Goal: Transaction & Acquisition: Purchase product/service

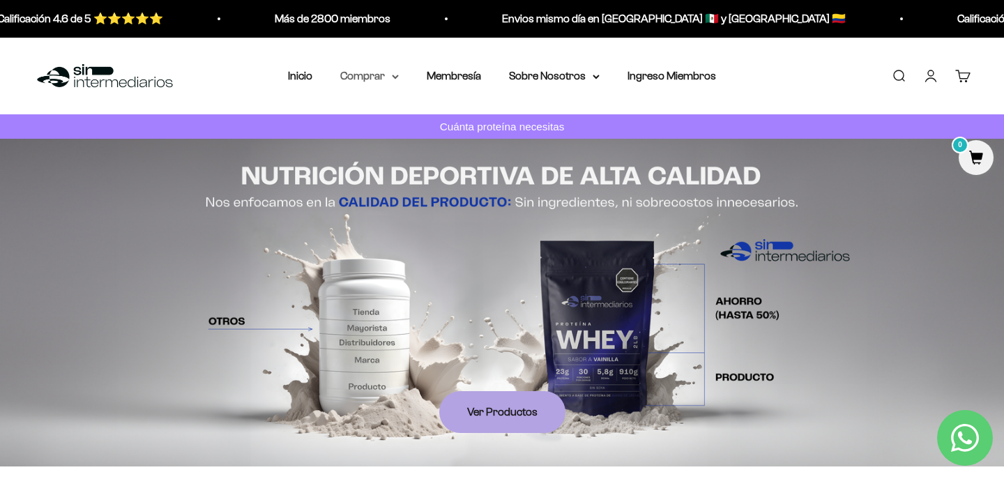
click at [391, 77] on summary "Comprar" at bounding box center [369, 76] width 59 height 18
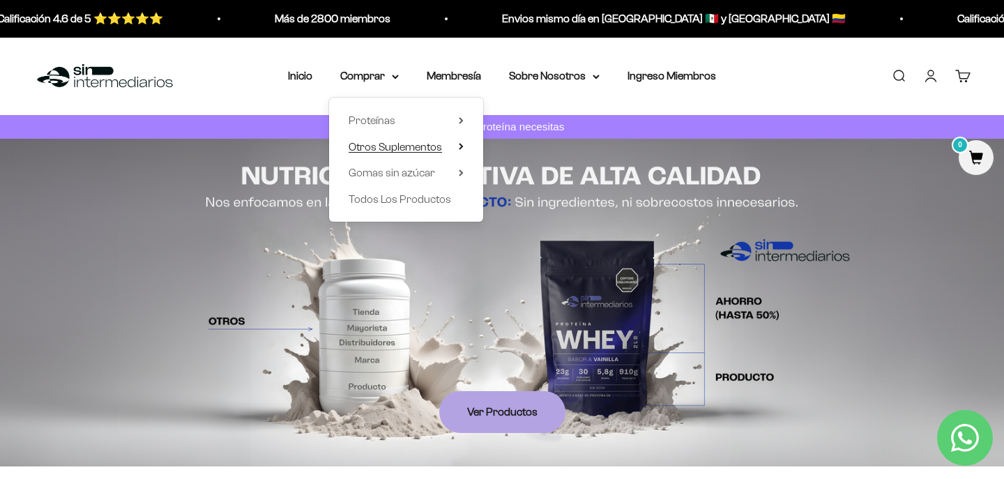
click at [454, 141] on summary "Otros Suplementos" at bounding box center [406, 146] width 115 height 18
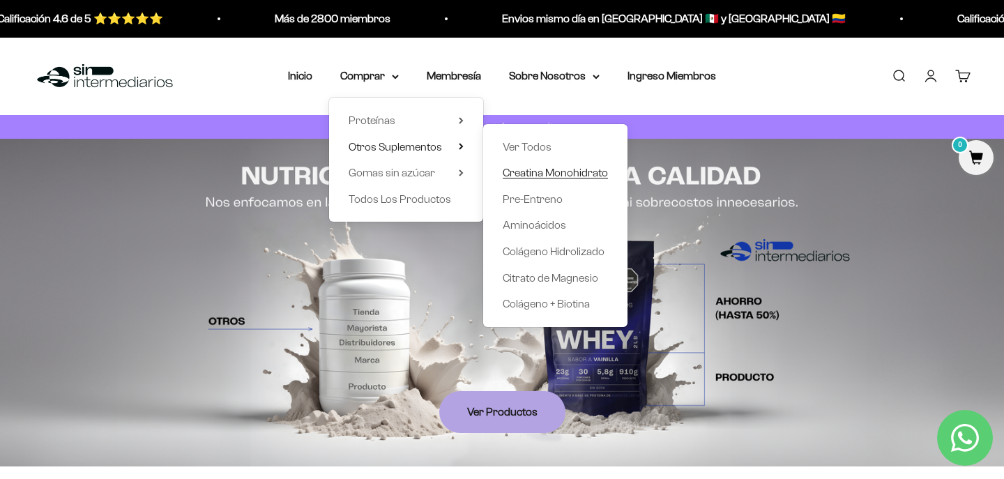
click at [545, 173] on span "Creatina Monohidrato" at bounding box center [555, 173] width 105 height 12
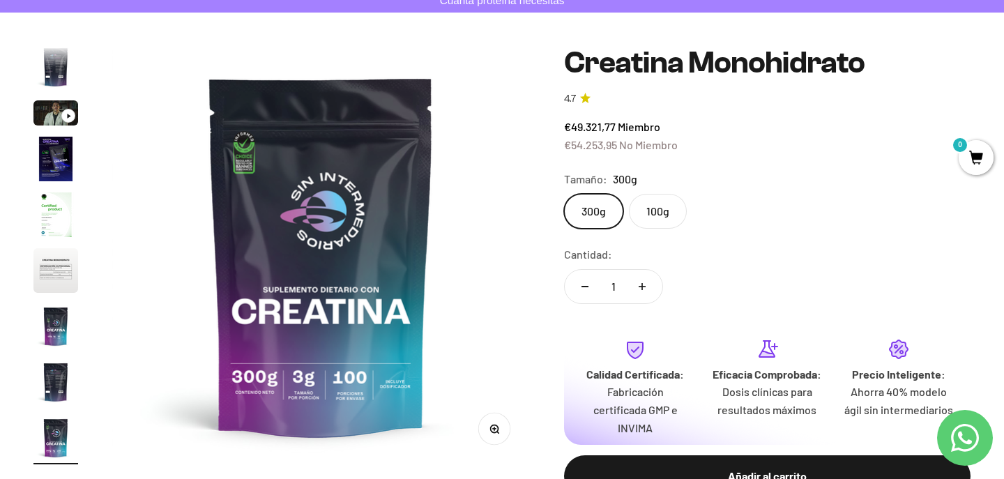
scroll to position [128, 0]
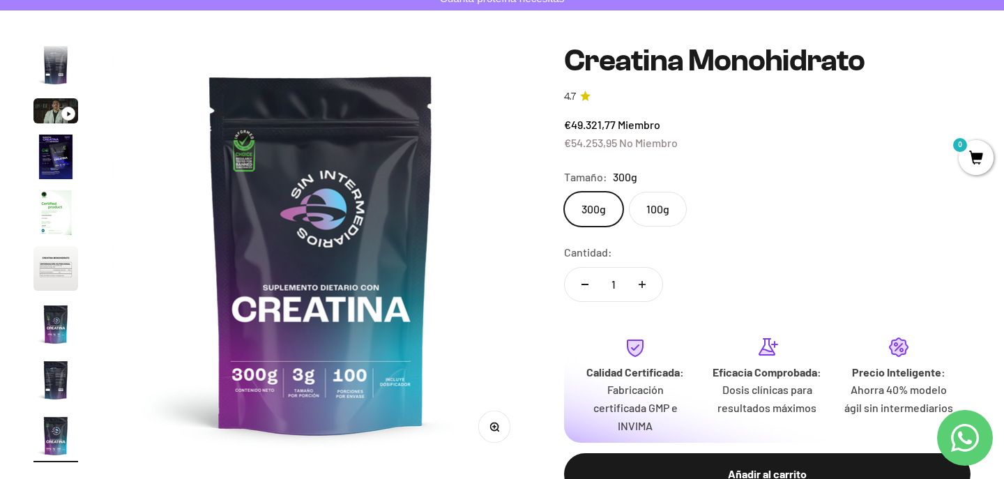
click at [53, 222] on img "Ir al artículo 5" at bounding box center [55, 212] width 45 height 45
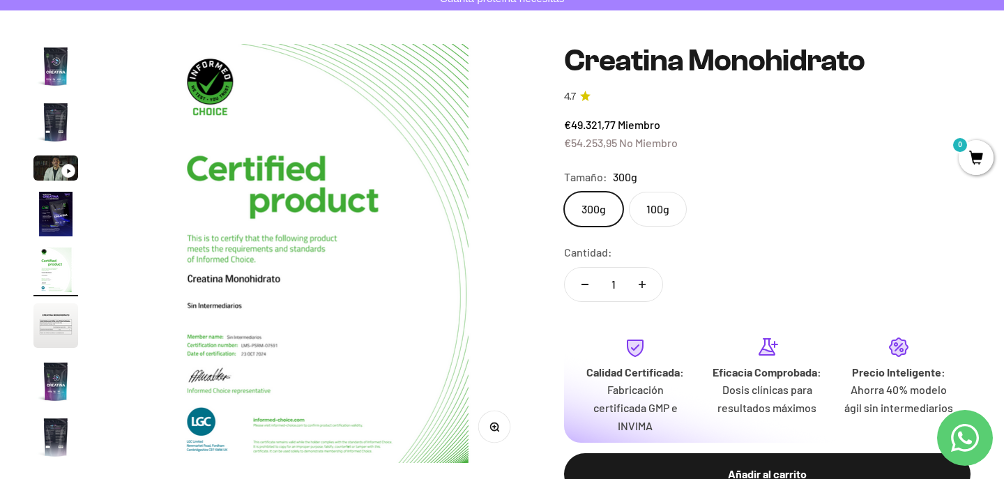
scroll to position [0, 1743]
click at [52, 312] on img "Ir al artículo 6" at bounding box center [55, 325] width 45 height 45
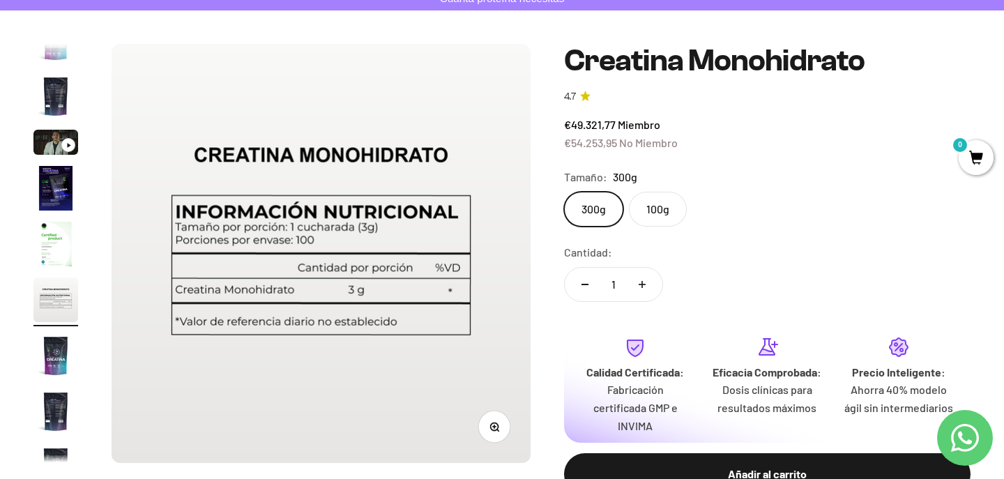
scroll to position [57, 0]
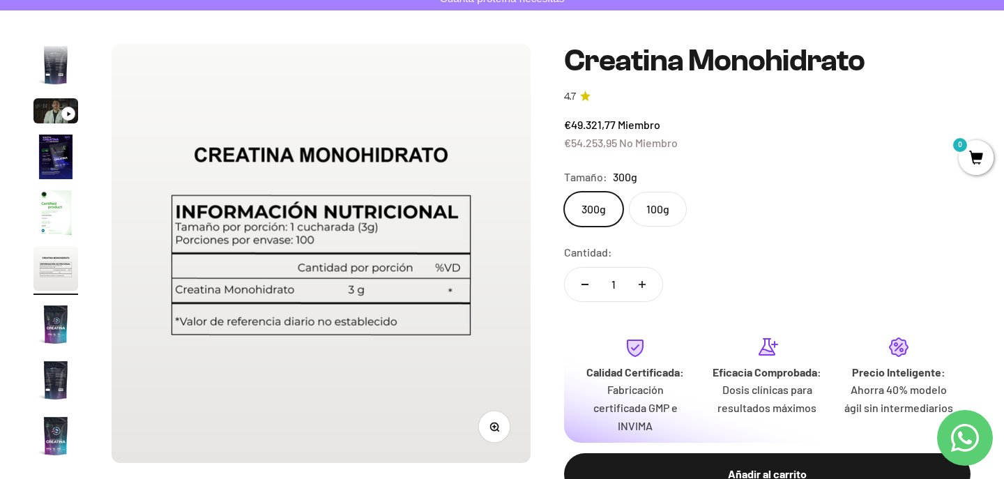
click at [54, 390] on img "Ir al artículo 8" at bounding box center [55, 380] width 45 height 45
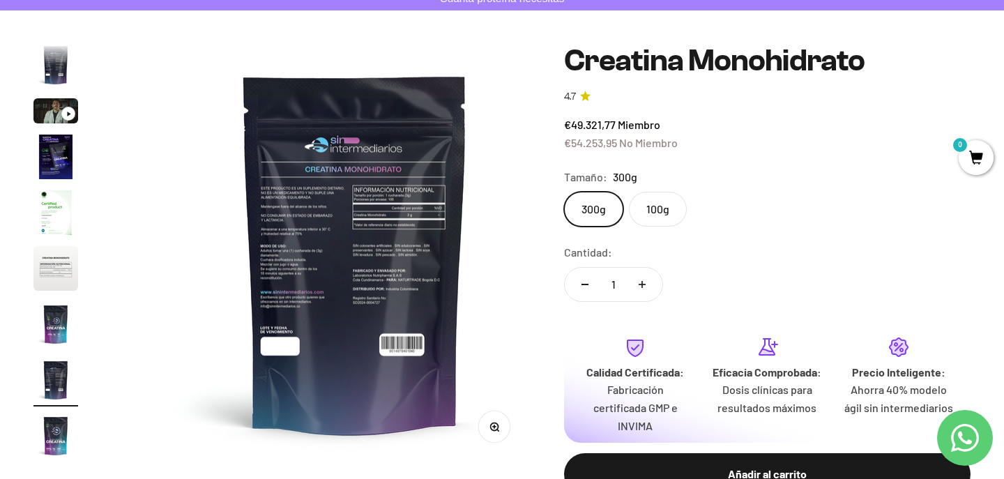
scroll to position [0, 3050]
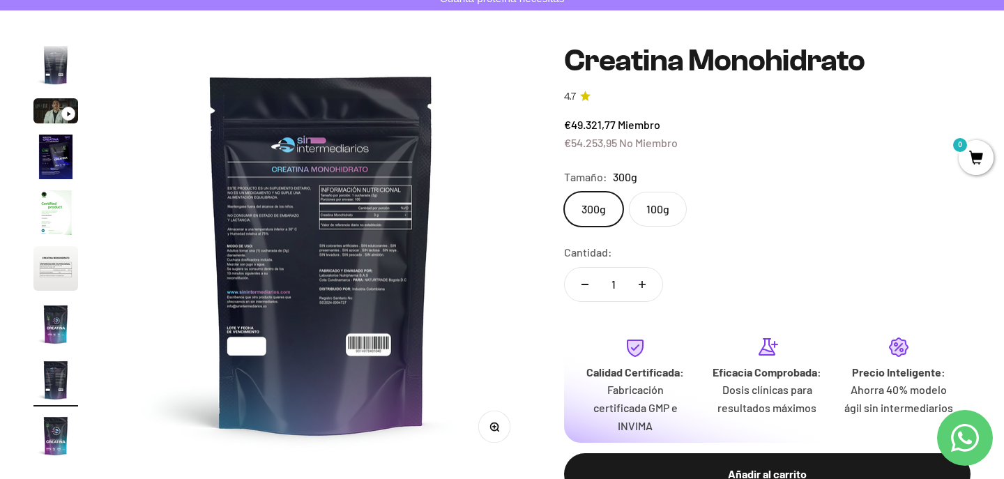
click at [325, 258] on img at bounding box center [321, 253] width 419 height 419
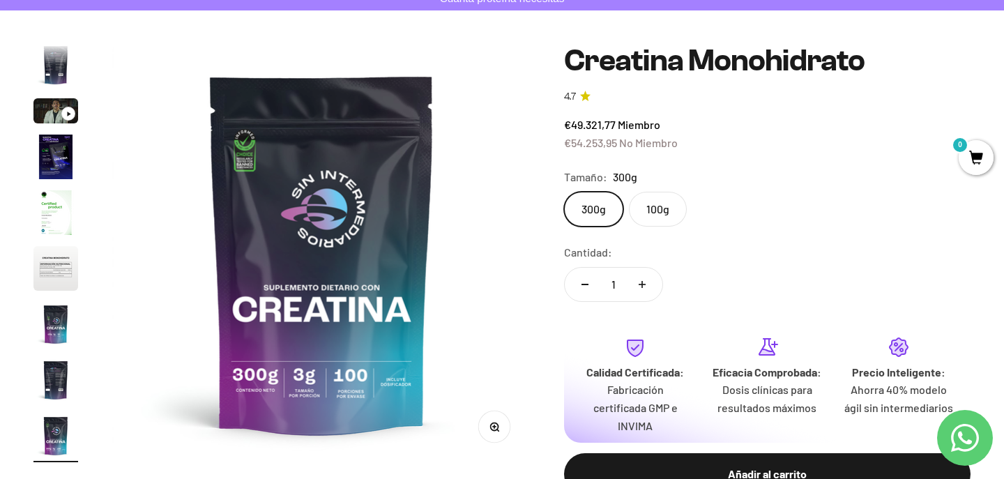
scroll to position [0, 3485]
click at [162, 267] on img at bounding box center [321, 253] width 419 height 419
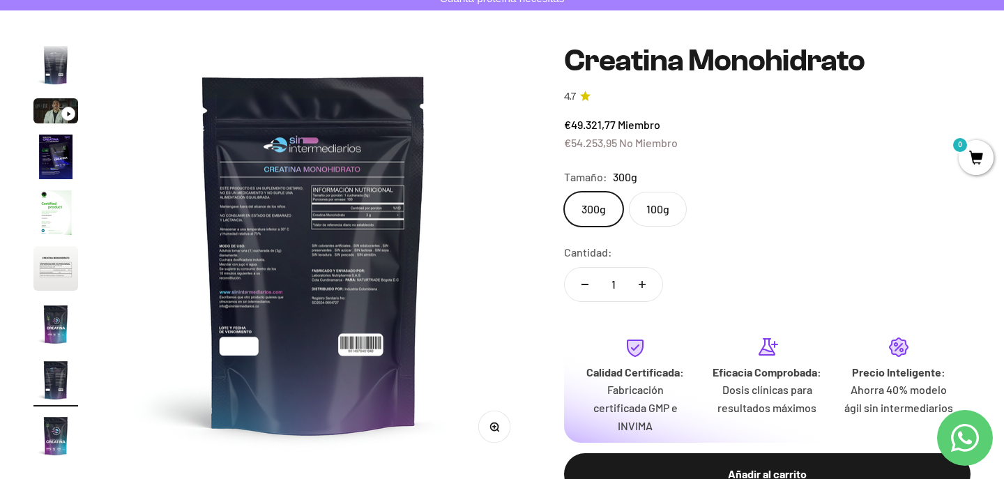
scroll to position [0, 3050]
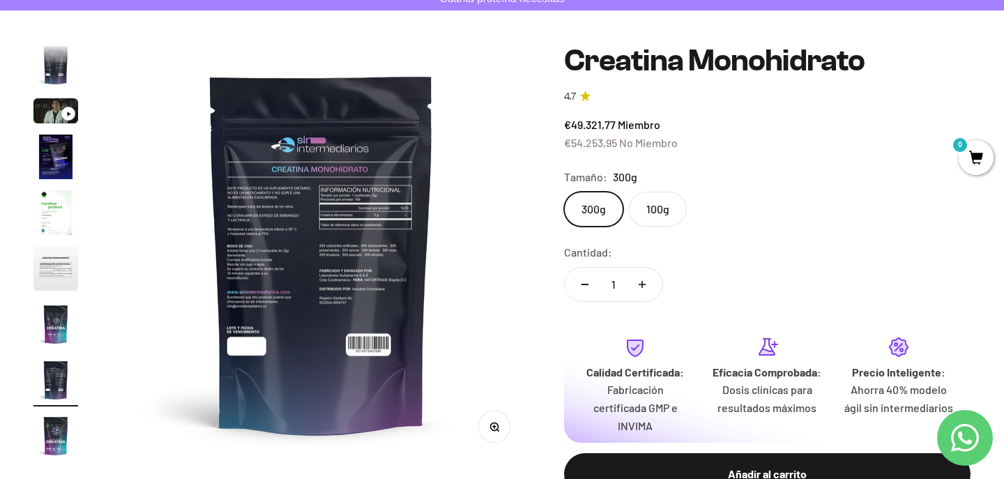
click at [114, 62] on img at bounding box center [321, 253] width 419 height 419
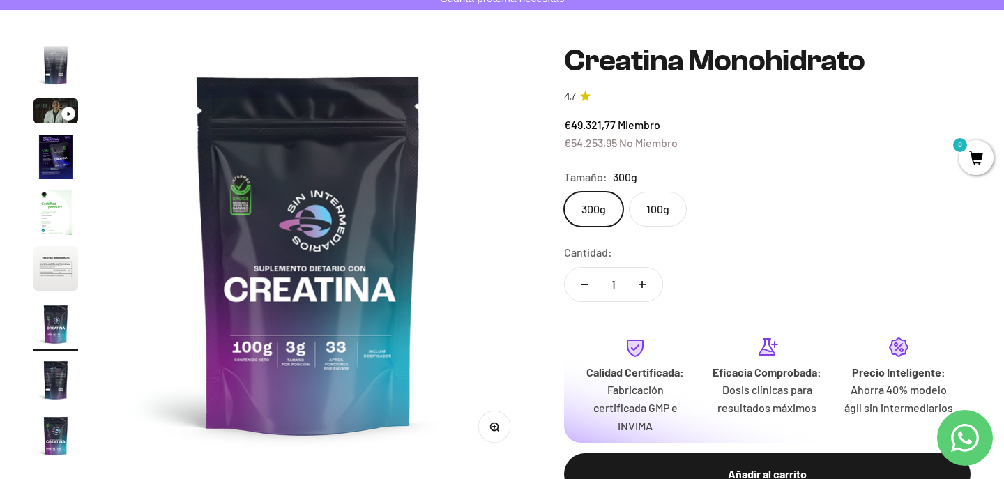
scroll to position [0, 2614]
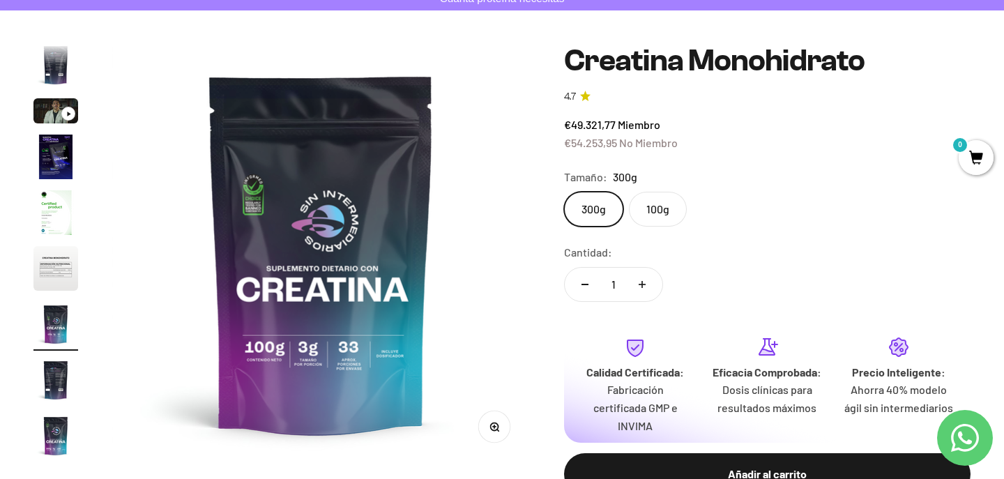
click at [804, 138] on div "€49.321,77 Miembro €54.253,95 No Miembro" at bounding box center [767, 134] width 407 height 36
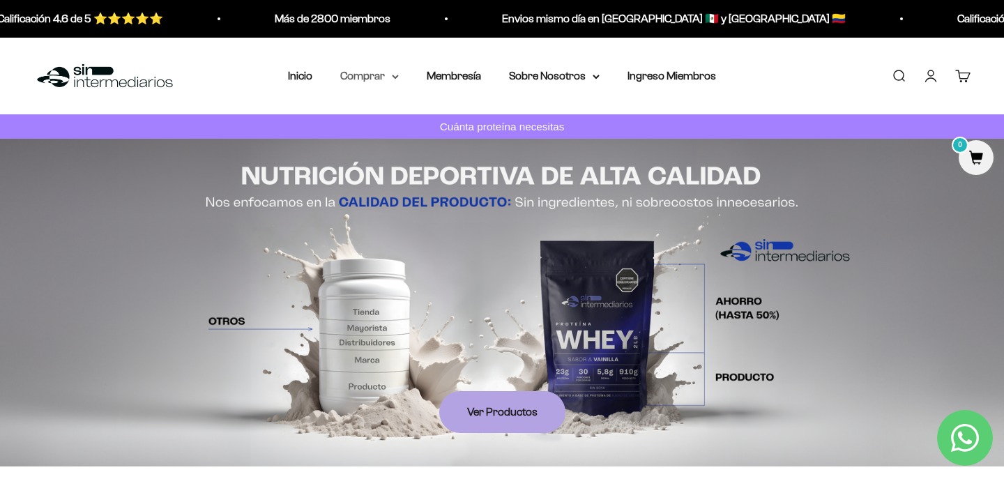
click at [376, 69] on summary "Comprar" at bounding box center [369, 76] width 59 height 18
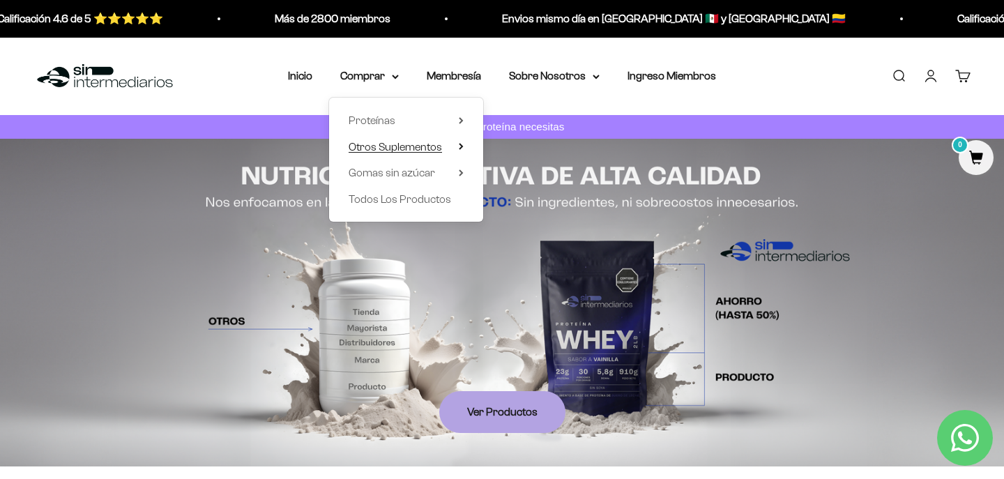
click at [374, 145] on span "Otros Suplementos" at bounding box center [395, 146] width 93 height 12
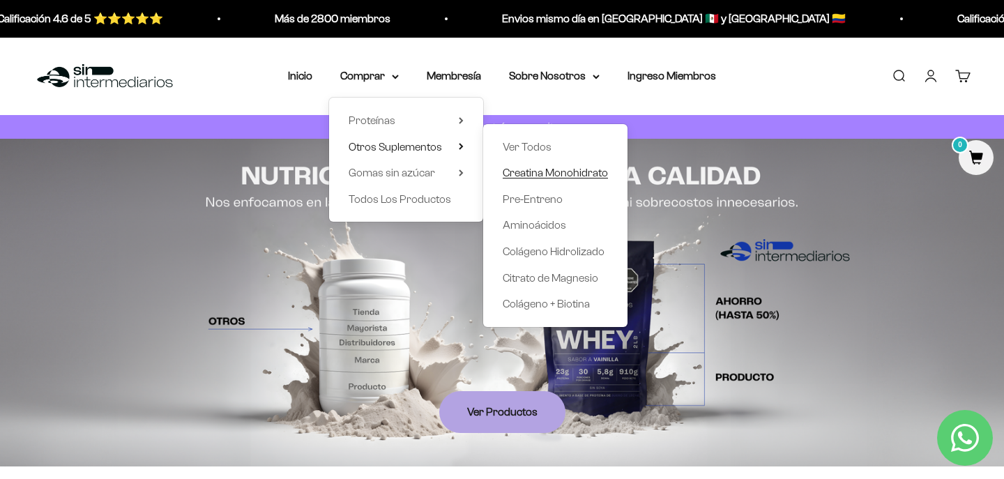
click at [527, 169] on span "Creatina Monohidrato" at bounding box center [555, 173] width 105 height 12
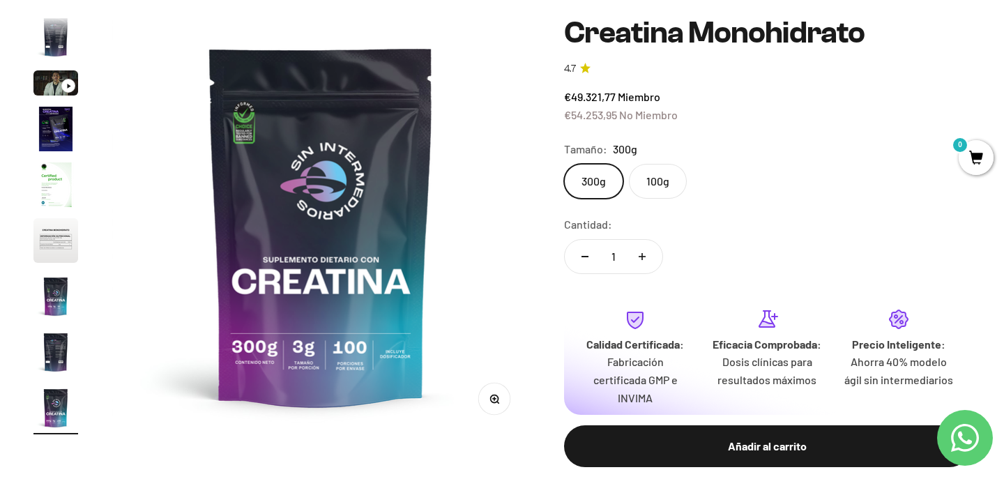
scroll to position [158, 0]
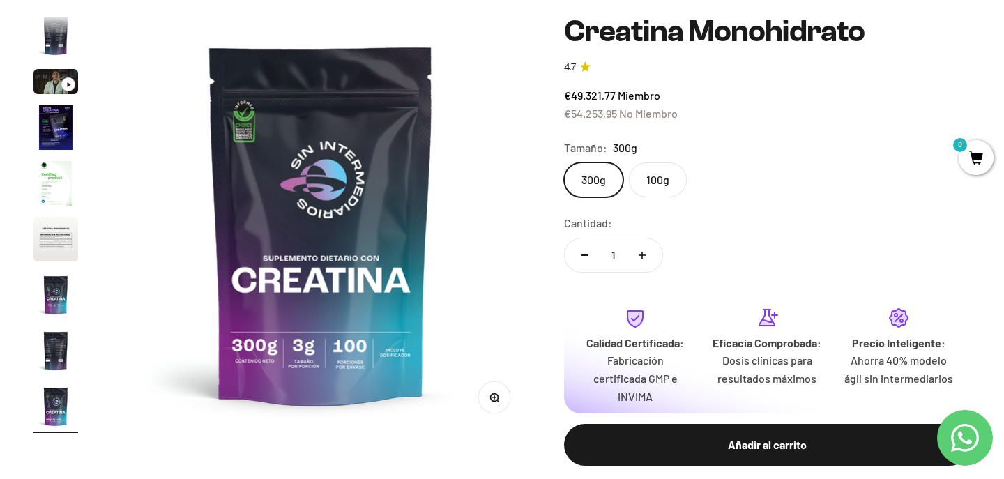
click at [363, 261] on img at bounding box center [321, 224] width 419 height 419
click at [487, 254] on img at bounding box center [321, 224] width 419 height 419
click at [38, 407] on img "Ir al artículo 9" at bounding box center [55, 406] width 45 height 45
click at [61, 129] on img "Ir al artículo 4" at bounding box center [55, 127] width 45 height 45
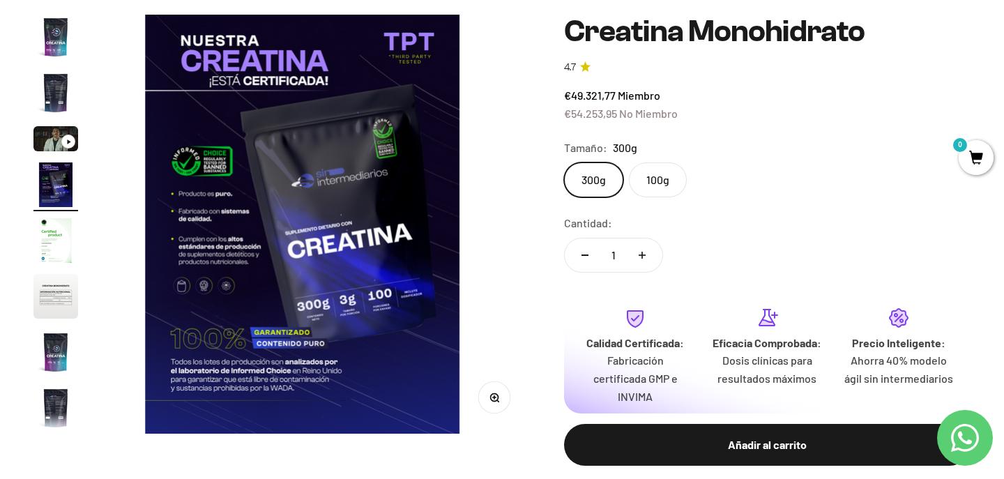
scroll to position [0, 1307]
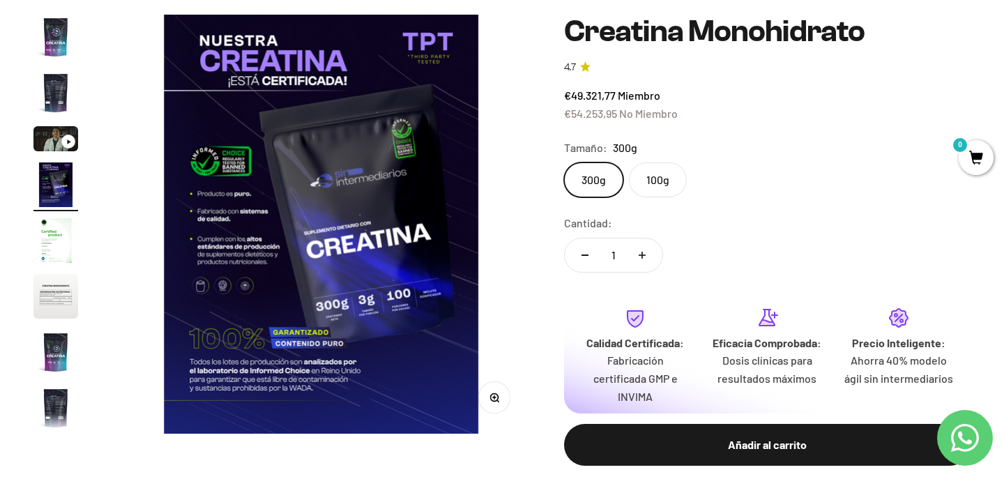
click at [56, 349] on img "Ir al artículo 7" at bounding box center [55, 352] width 45 height 45
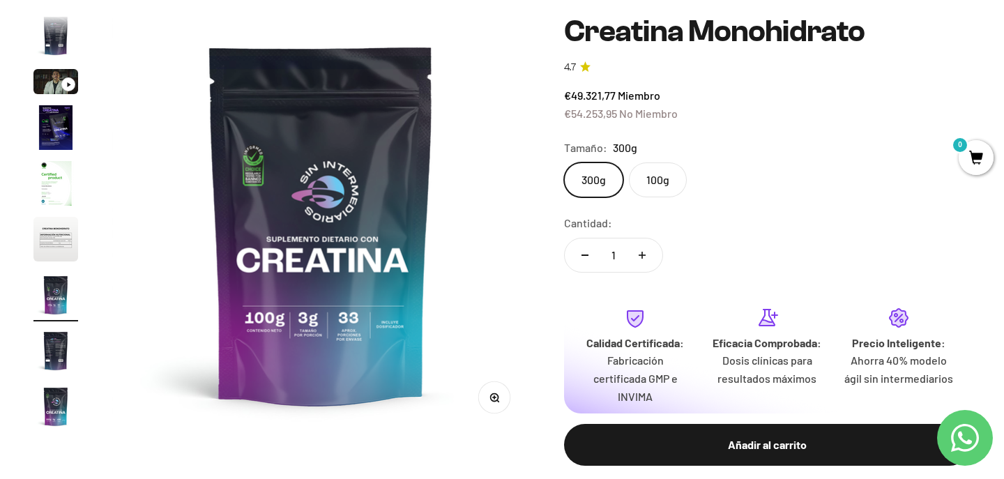
click at [54, 353] on img "Ir al artículo 8" at bounding box center [55, 350] width 45 height 45
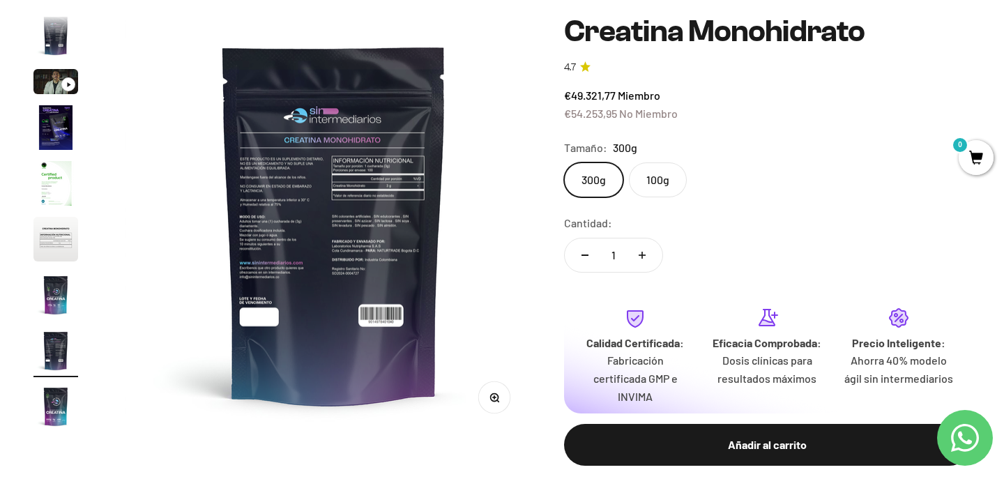
scroll to position [0, 3050]
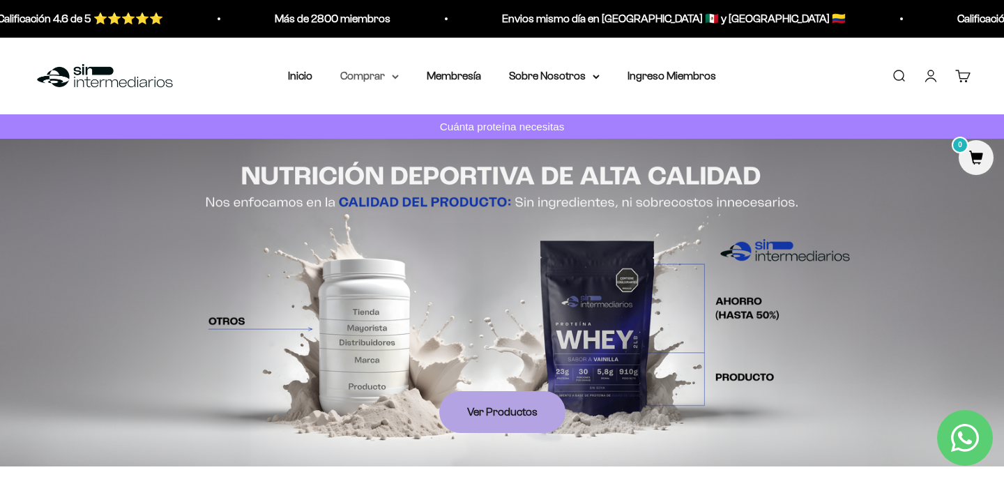
click at [354, 82] on summary "Comprar" at bounding box center [369, 76] width 59 height 18
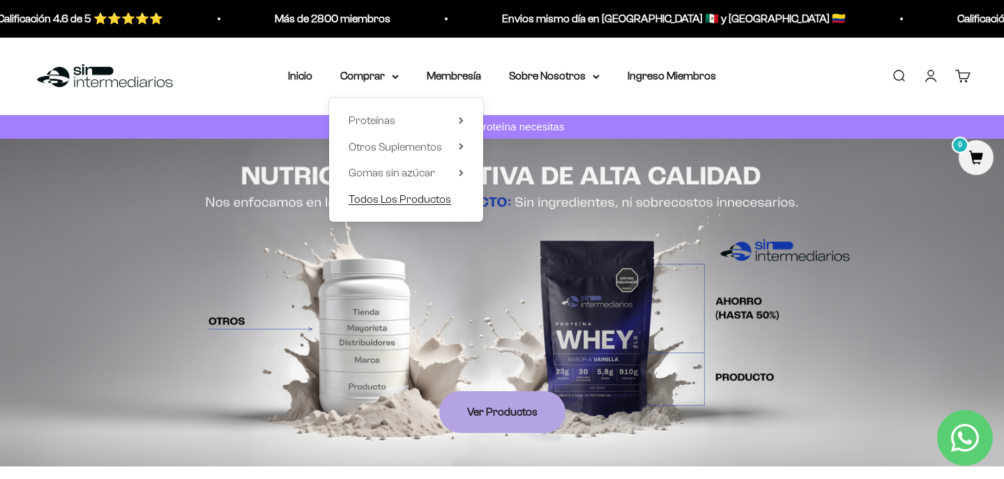
click at [385, 197] on span "Todos Los Productos" at bounding box center [400, 198] width 103 height 12
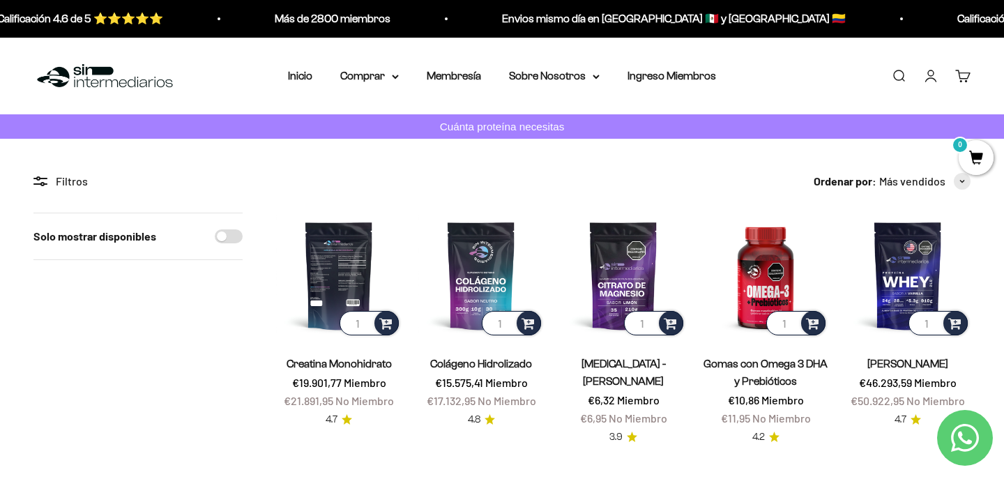
click at [329, 251] on img at bounding box center [339, 276] width 126 height 126
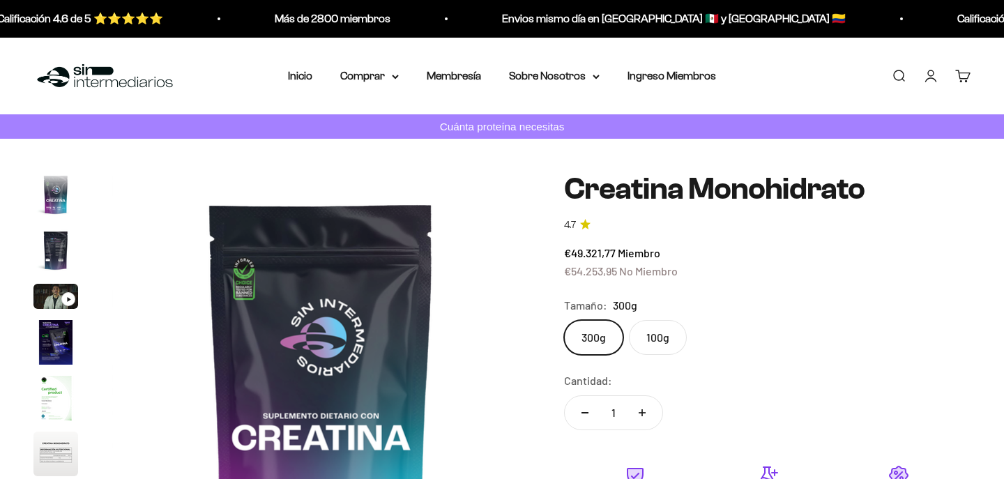
scroll to position [57, 0]
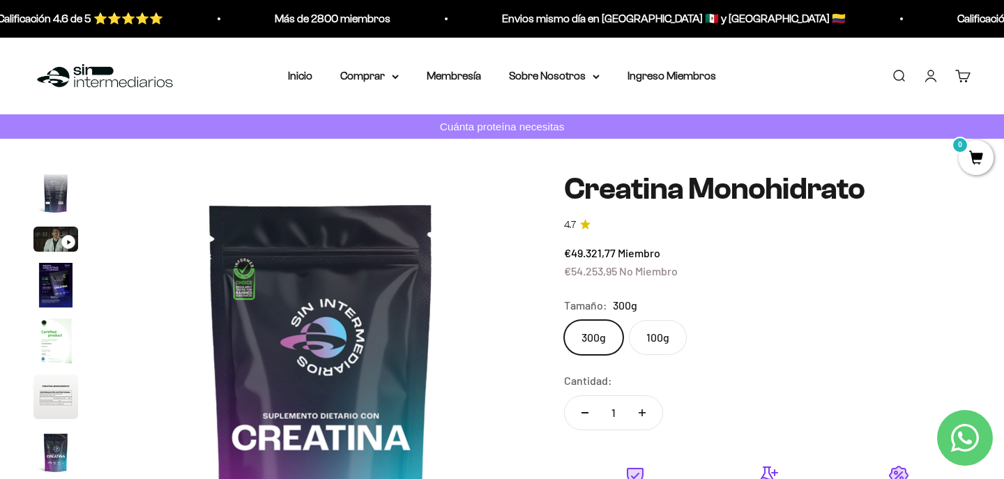
click at [976, 159] on span "0" at bounding box center [976, 157] width 35 height 35
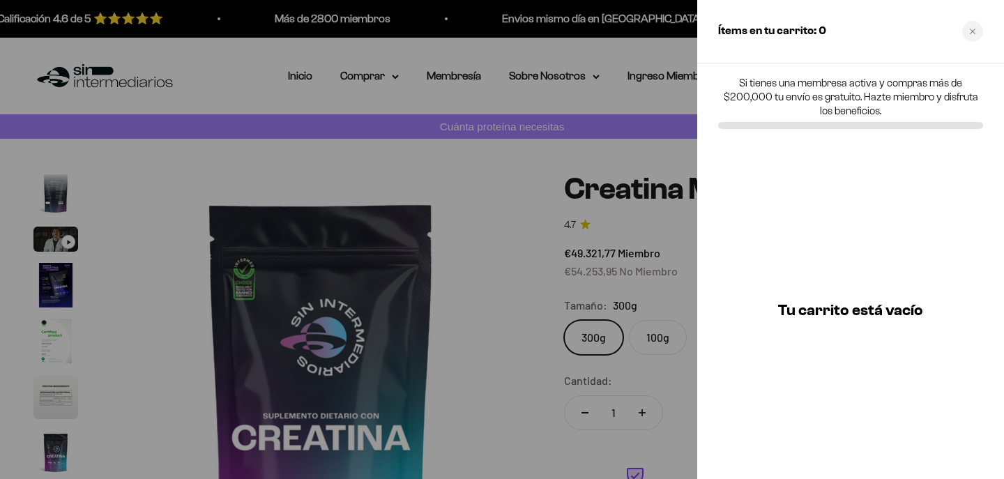
click at [681, 257] on div at bounding box center [502, 239] width 1004 height 479
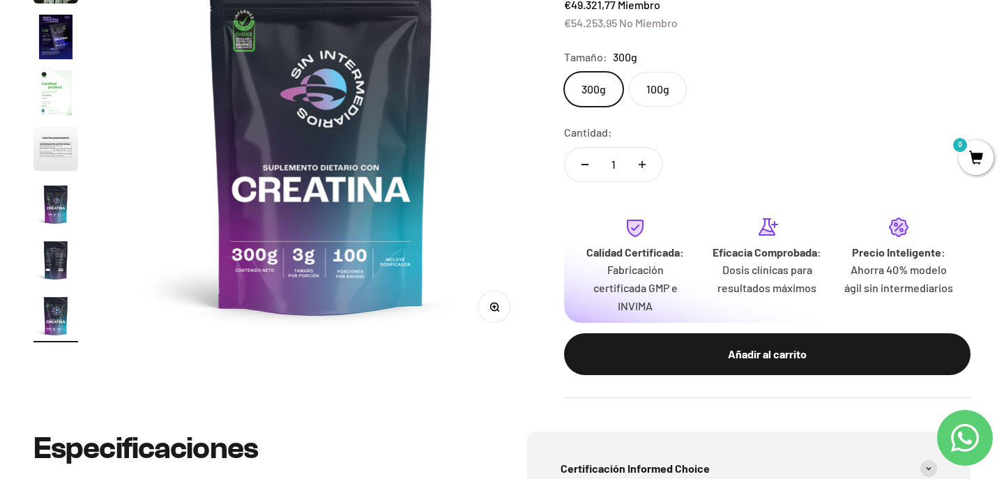
scroll to position [249, 0]
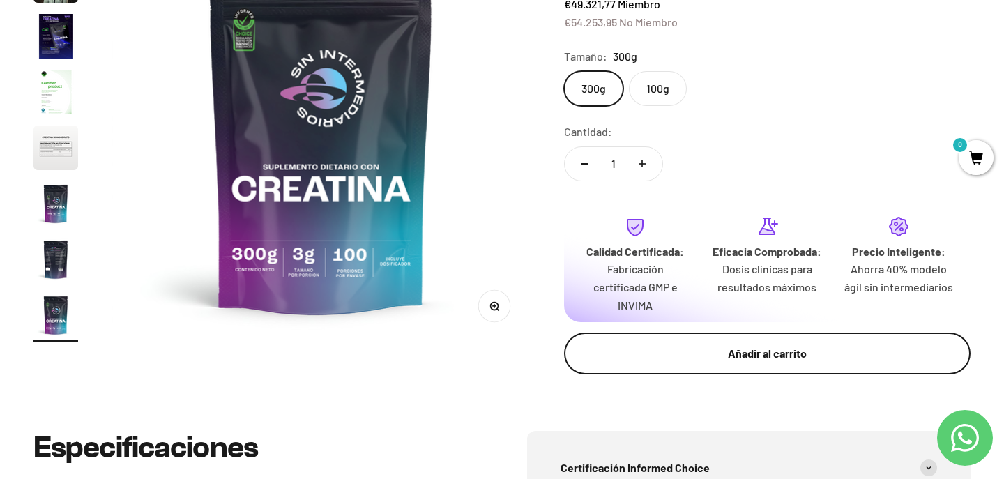
click at [745, 349] on div "Añadir al carrito" at bounding box center [767, 354] width 351 height 18
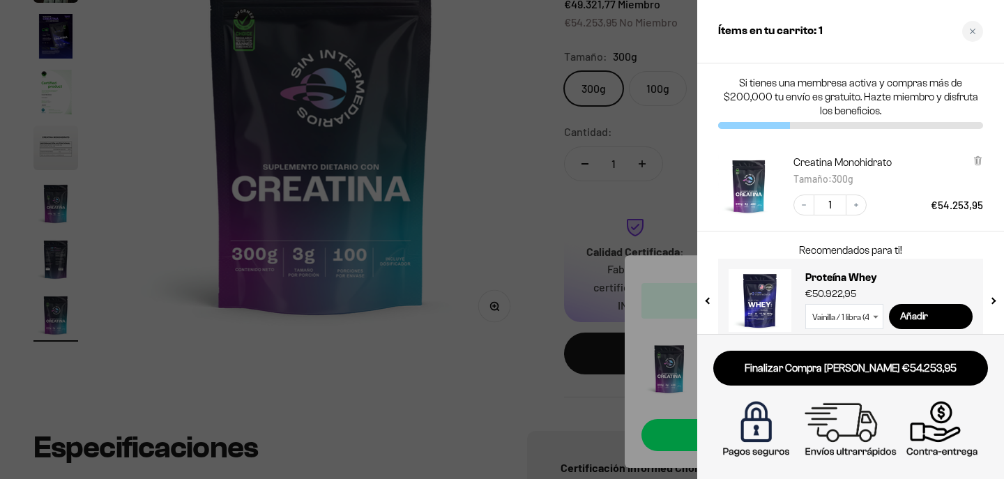
click at [531, 402] on div at bounding box center [502, 239] width 1004 height 479
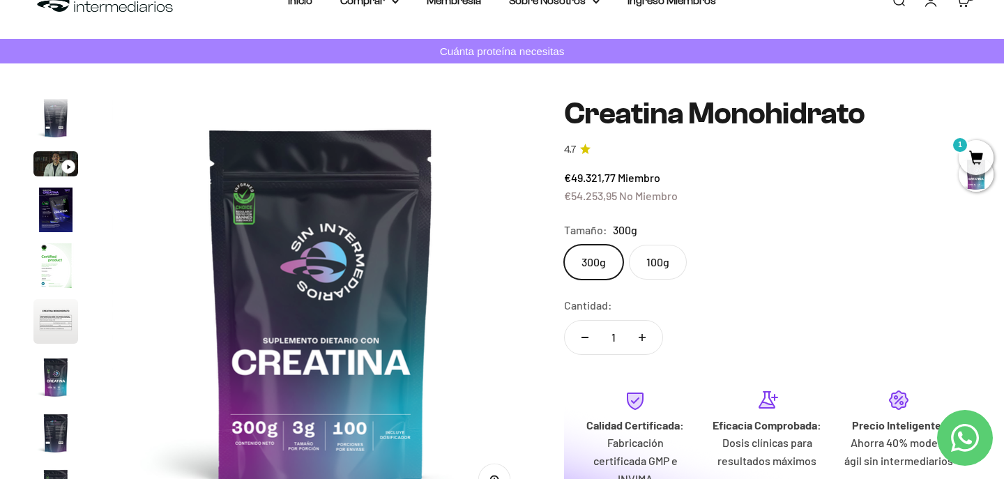
scroll to position [0, 0]
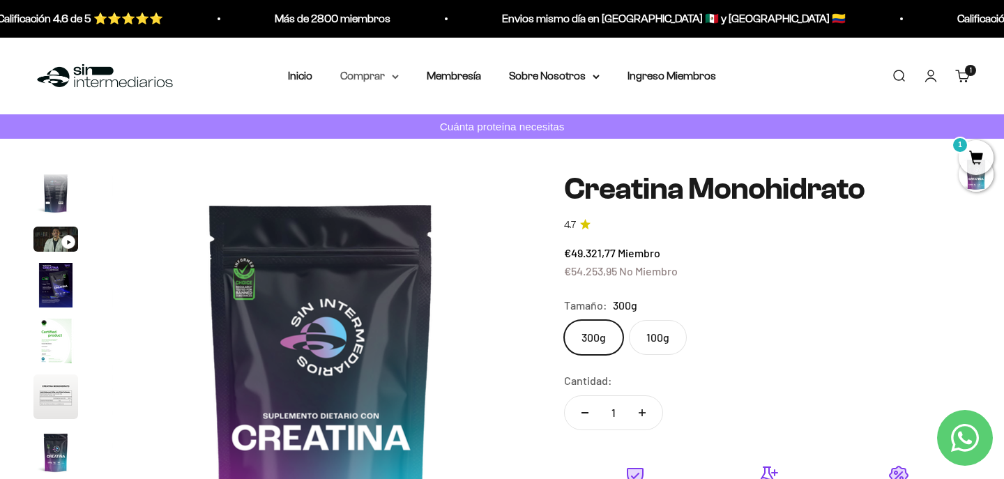
click at [369, 78] on summary "Comprar" at bounding box center [369, 76] width 59 height 18
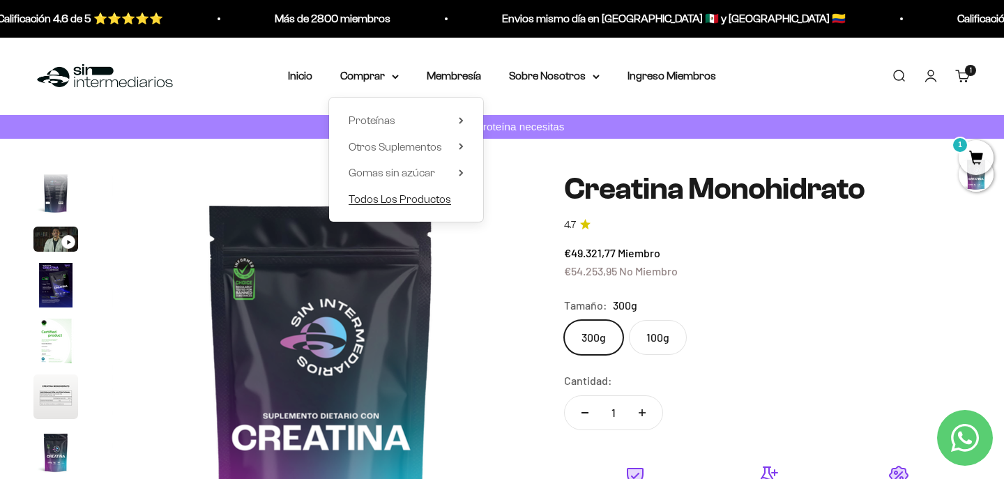
click at [374, 204] on span "Todos Los Productos" at bounding box center [400, 198] width 103 height 12
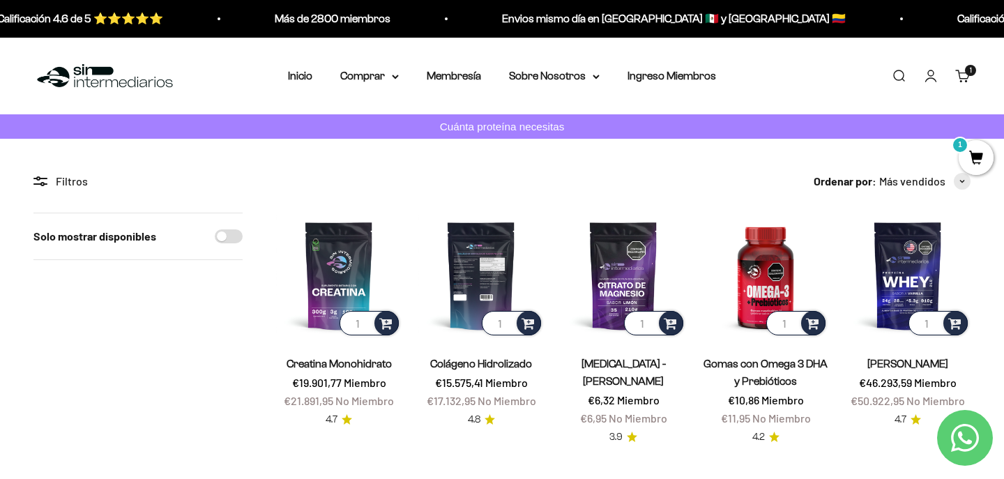
click at [465, 280] on img at bounding box center [481, 276] width 126 height 126
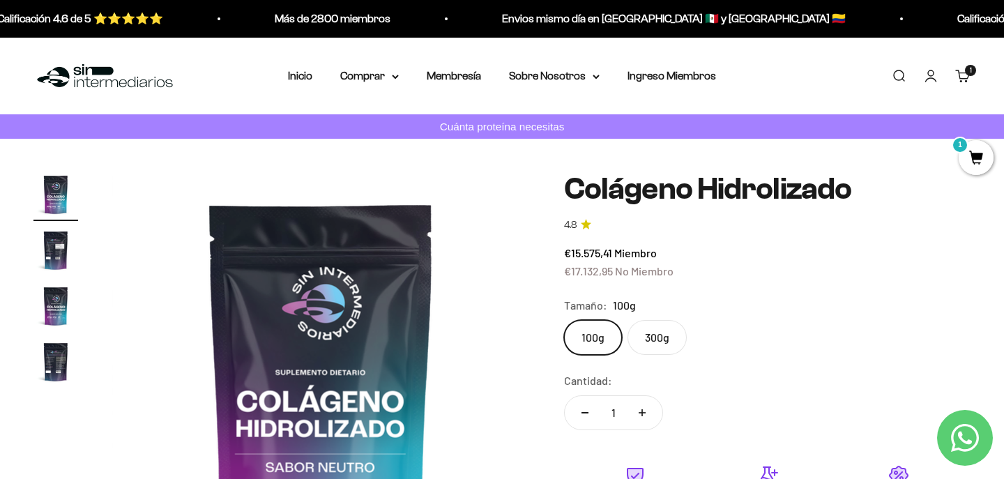
click at [666, 340] on label "300g" at bounding box center [657, 337] width 59 height 35
click at [564, 320] on input "300g" at bounding box center [563, 319] width 1 height 1
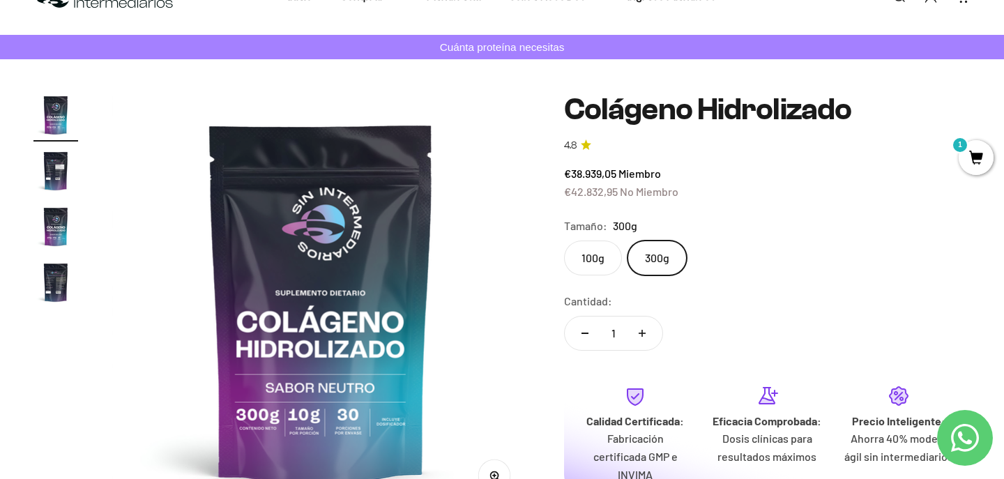
scroll to position [79, 0]
click at [53, 159] on img "Ir al artículo 2" at bounding box center [55, 171] width 45 height 45
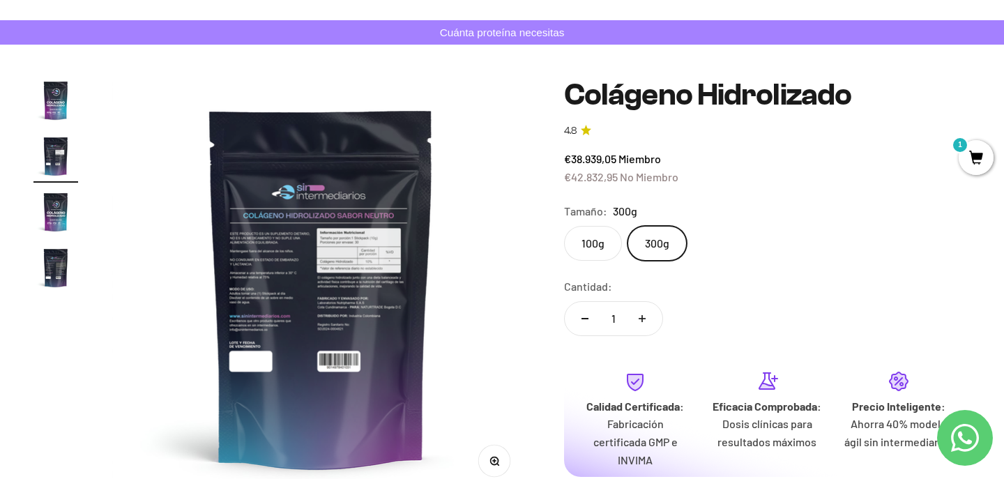
scroll to position [95, 0]
click at [61, 267] on img "Ir al artículo 4" at bounding box center [55, 267] width 45 height 45
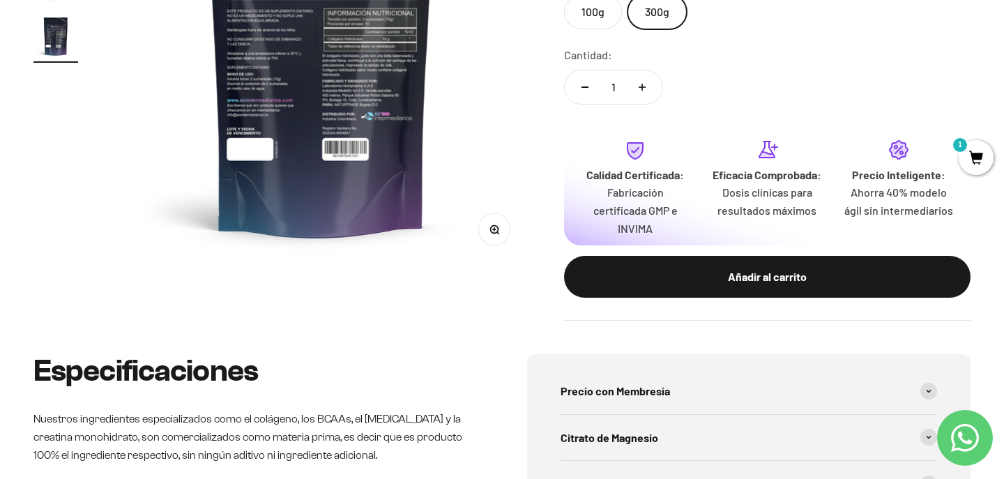
scroll to position [325, 0]
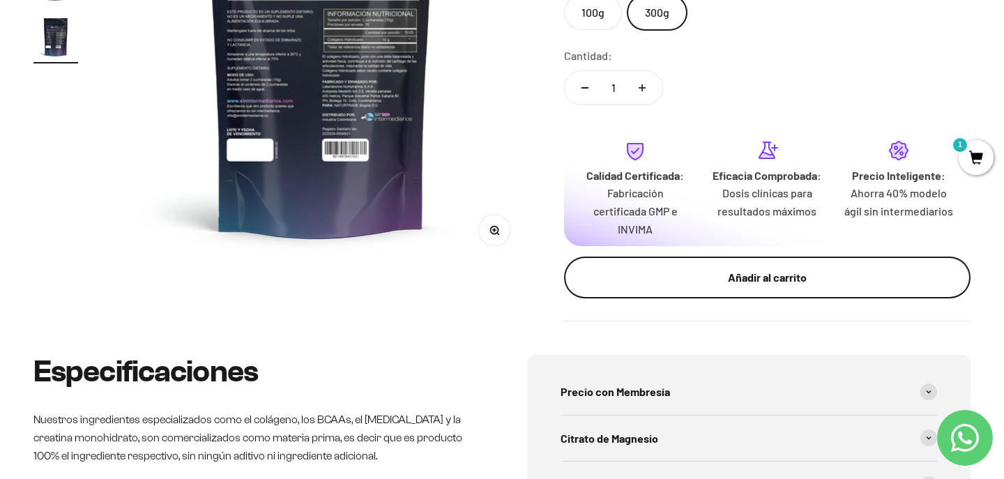
click at [635, 290] on button "Añadir al carrito" at bounding box center [767, 278] width 407 height 42
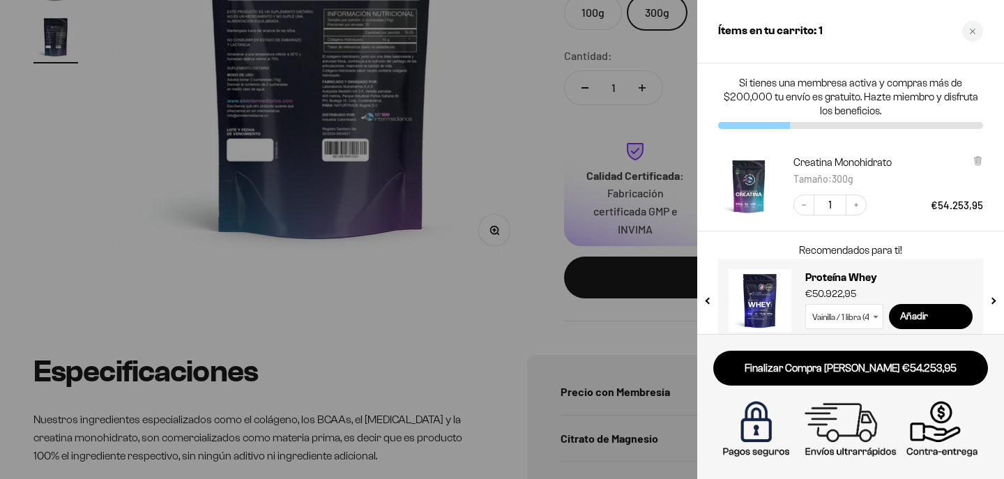
click at [432, 274] on div at bounding box center [502, 239] width 1004 height 479
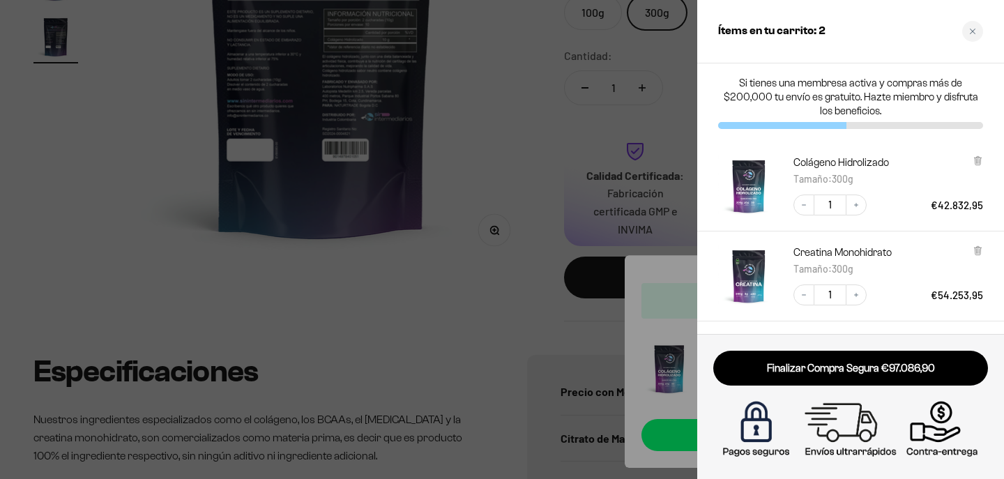
click at [410, 317] on div at bounding box center [502, 239] width 1004 height 479
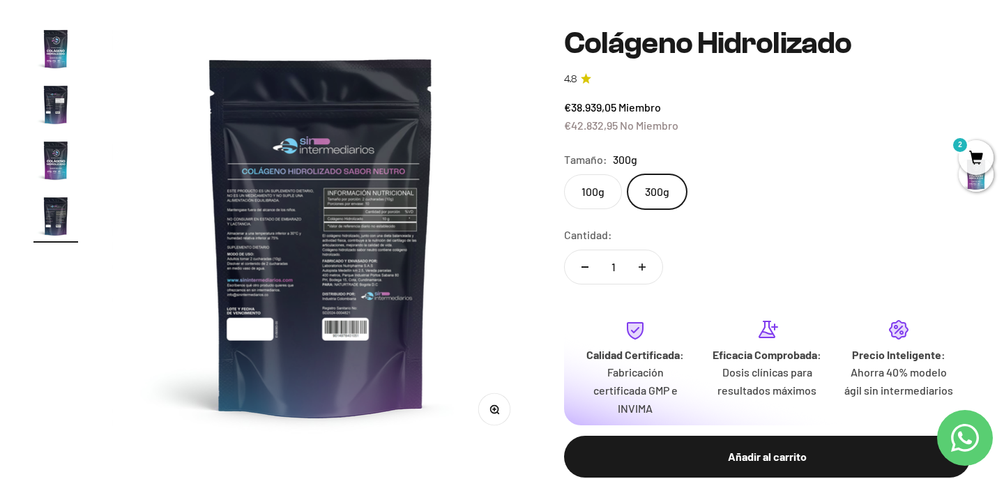
scroll to position [0, 0]
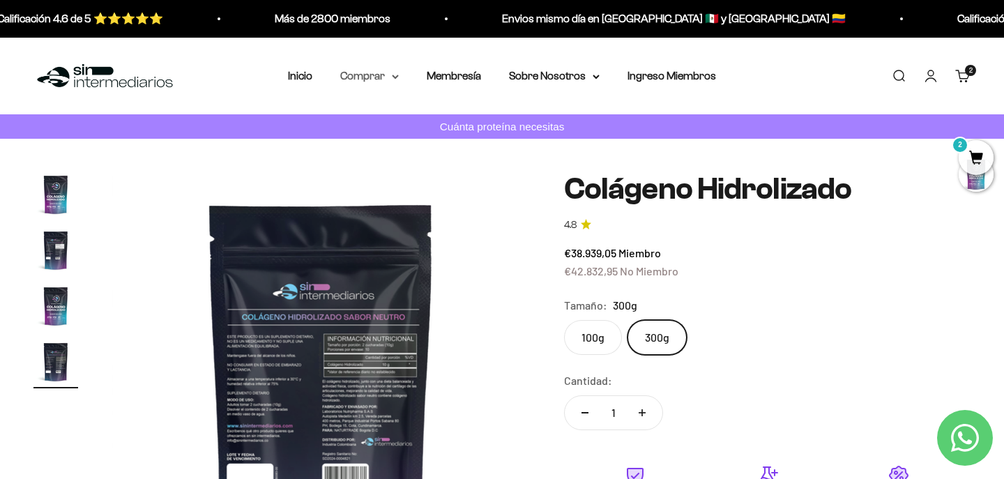
click at [358, 76] on summary "Comprar" at bounding box center [369, 76] width 59 height 18
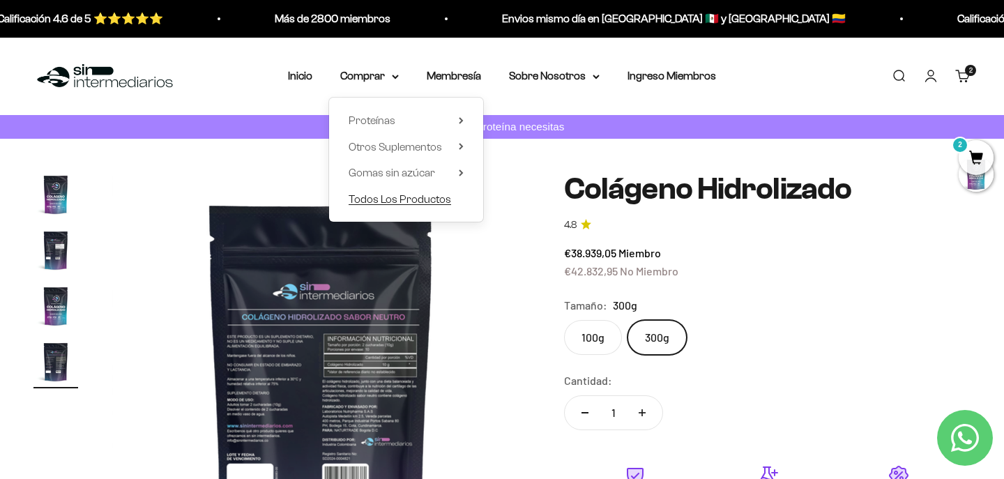
click at [372, 196] on span "Todos Los Productos" at bounding box center [400, 198] width 103 height 12
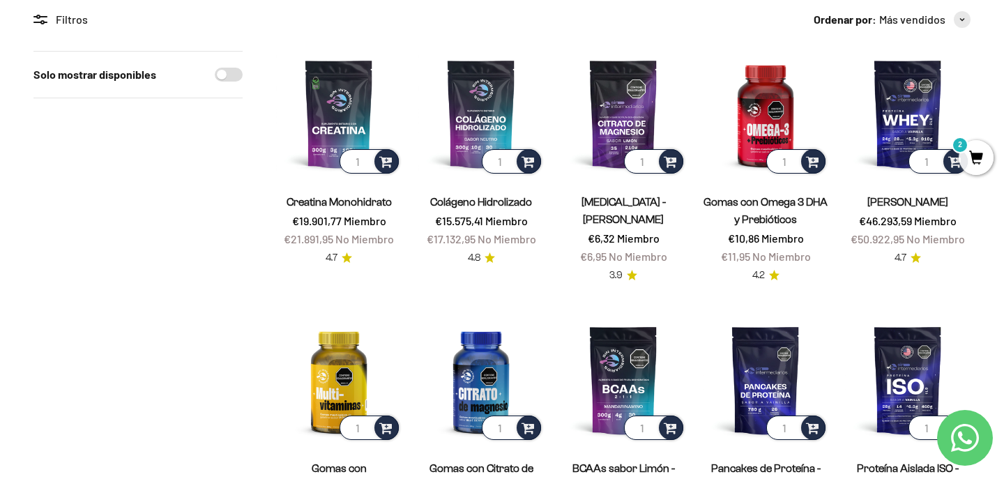
scroll to position [151, 0]
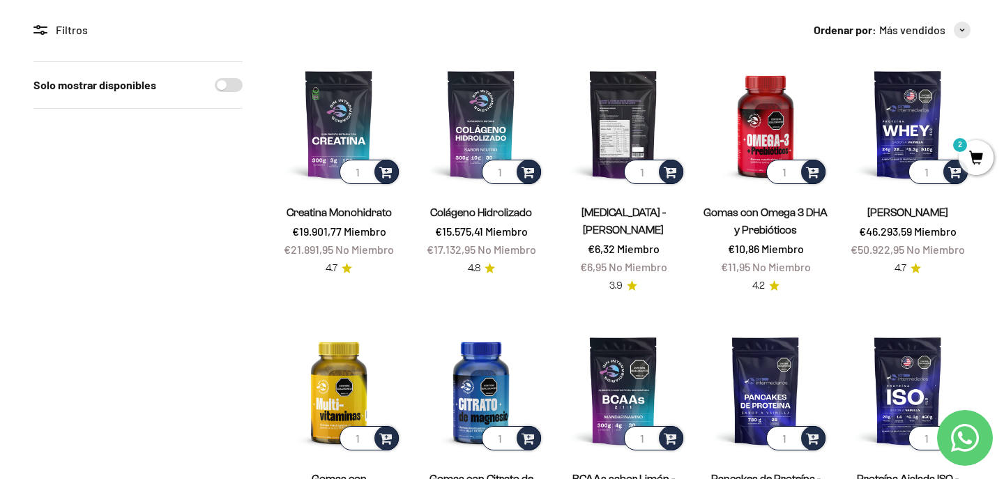
click at [610, 123] on img at bounding box center [624, 124] width 126 height 126
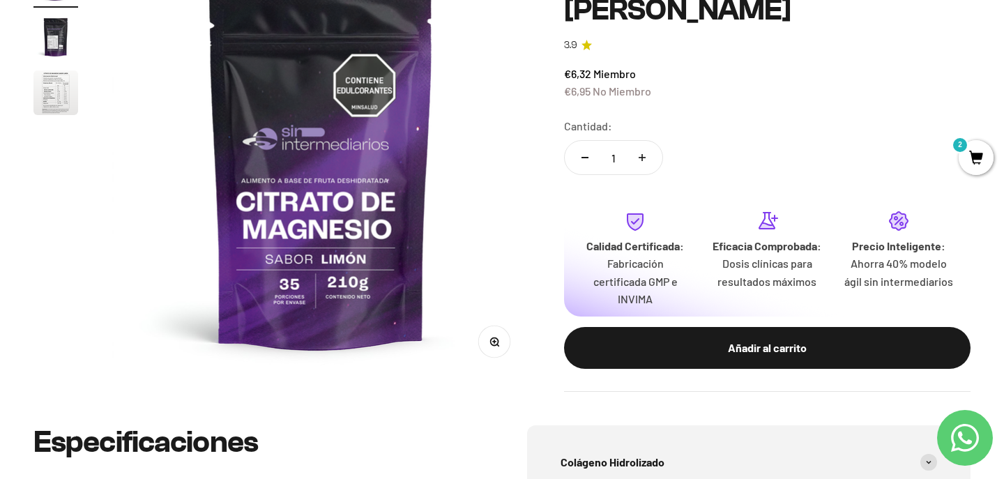
scroll to position [213, 0]
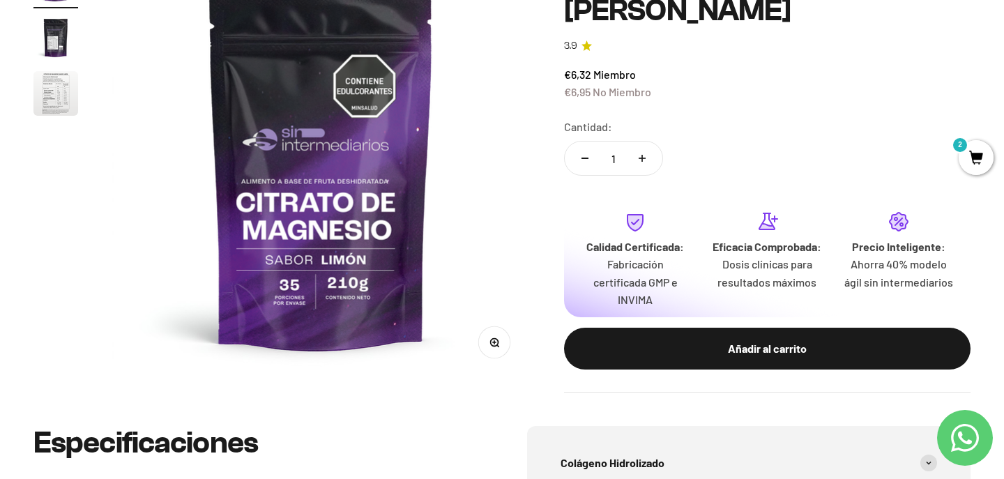
click at [57, 84] on img "Ir al artículo 3" at bounding box center [55, 93] width 45 height 45
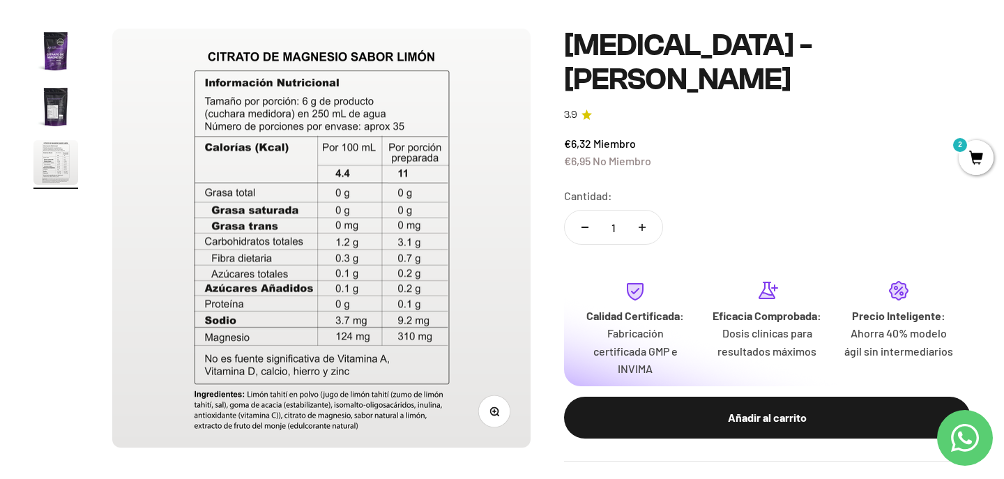
scroll to position [121, 0]
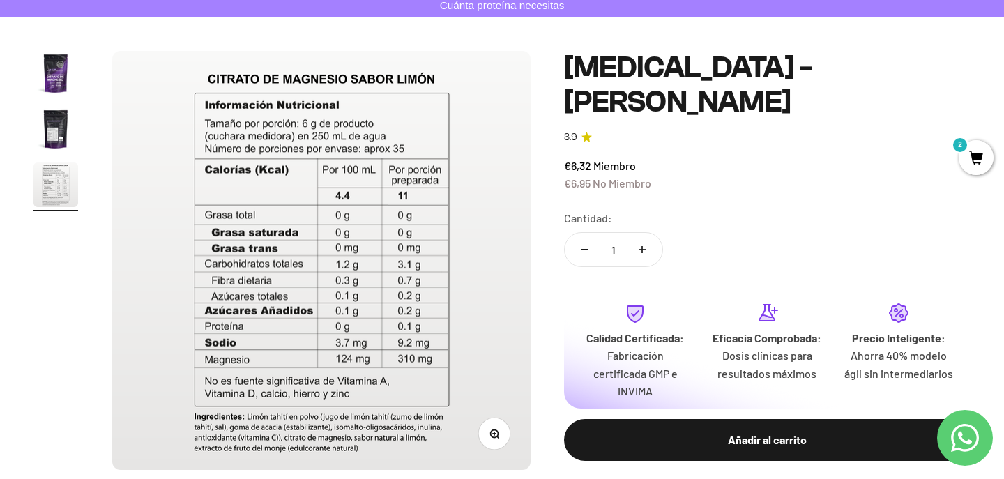
click at [63, 70] on img "Ir al artículo 1" at bounding box center [55, 73] width 45 height 45
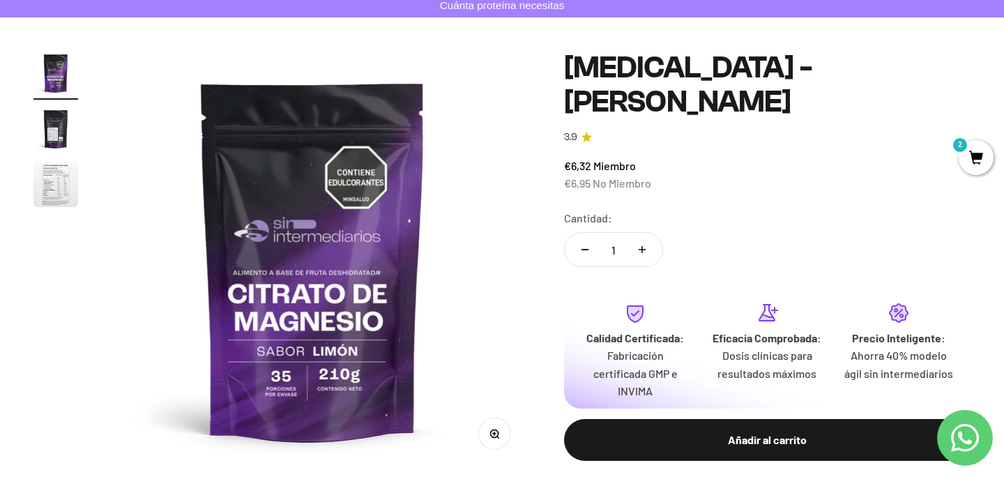
scroll to position [0, 0]
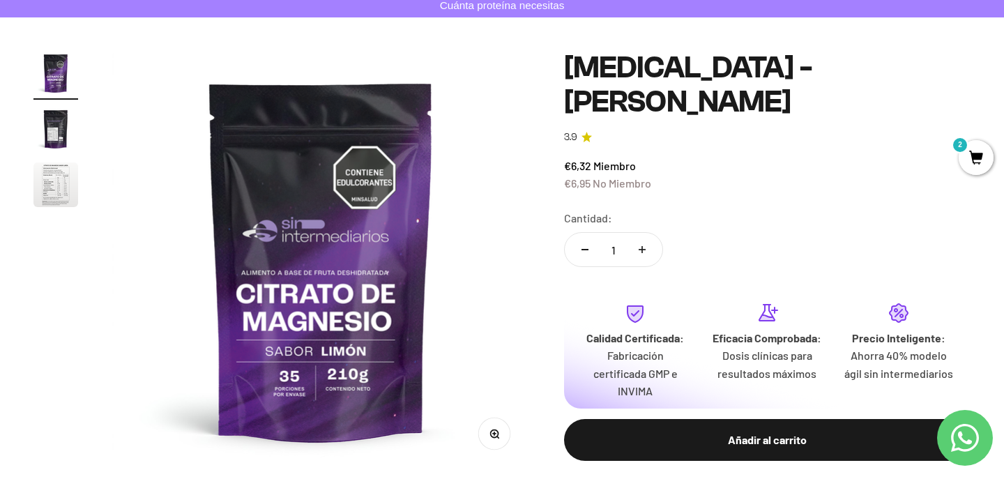
click at [61, 114] on img "Ir al artículo 2" at bounding box center [55, 129] width 45 height 45
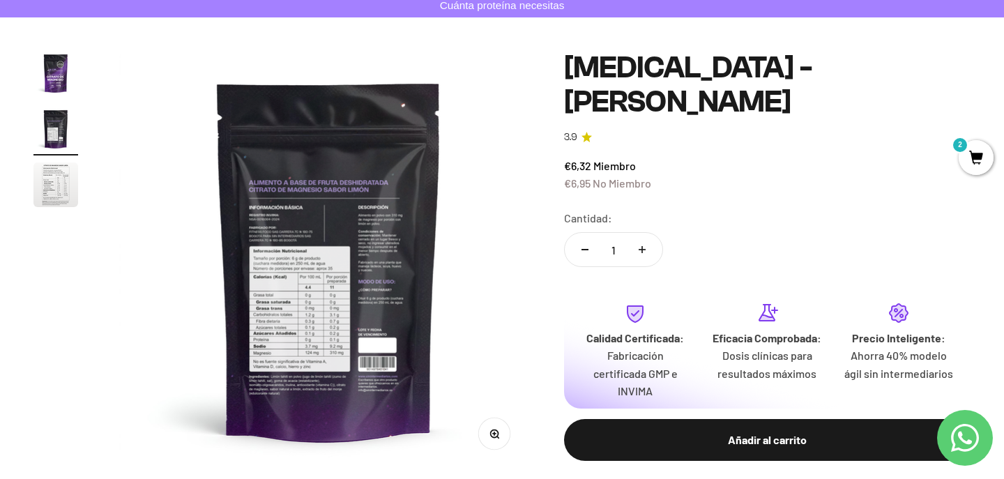
scroll to position [0, 436]
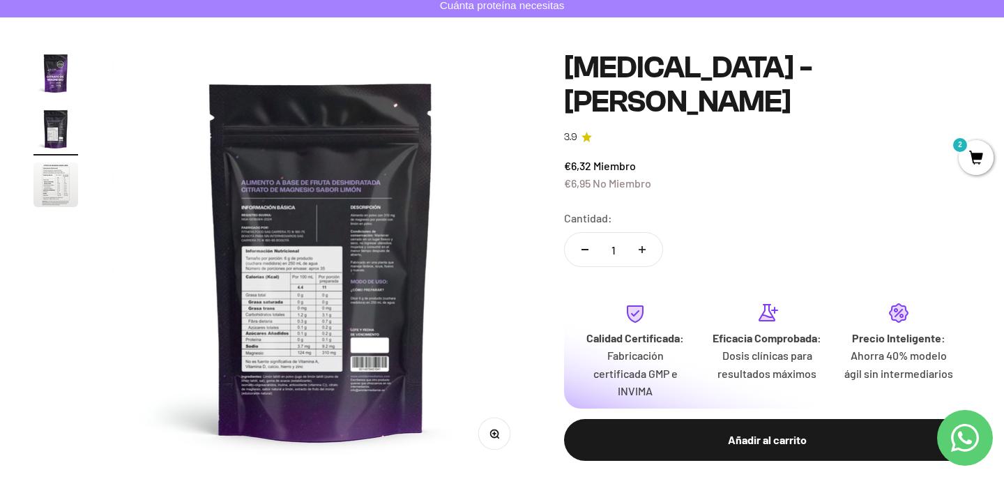
click at [493, 430] on circle "button" at bounding box center [494, 434] width 8 height 8
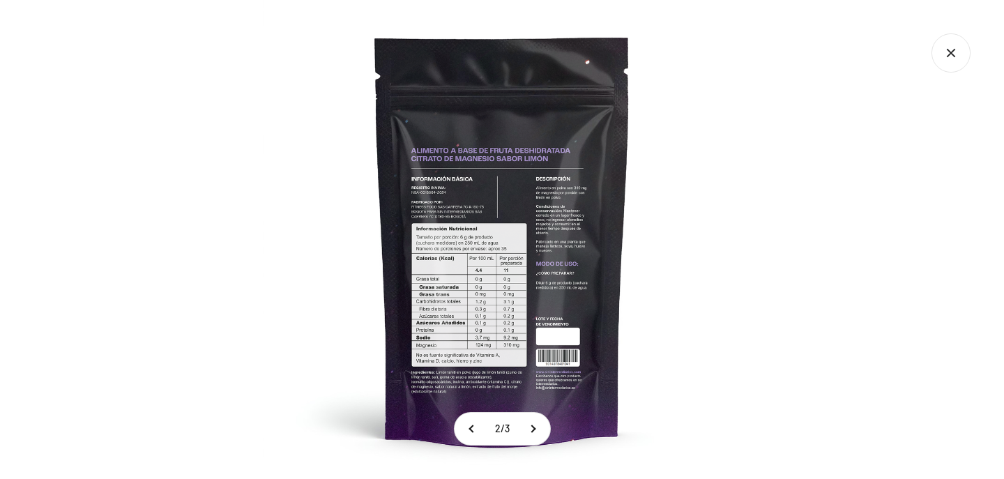
click at [478, 390] on img at bounding box center [502, 239] width 479 height 479
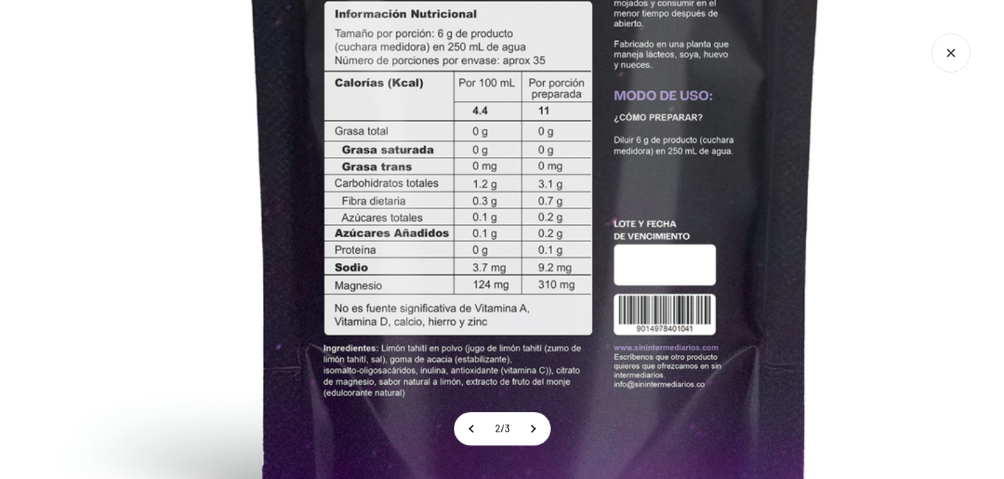
click at [955, 58] on icon "Cerrar galería" at bounding box center [951, 52] width 39 height 39
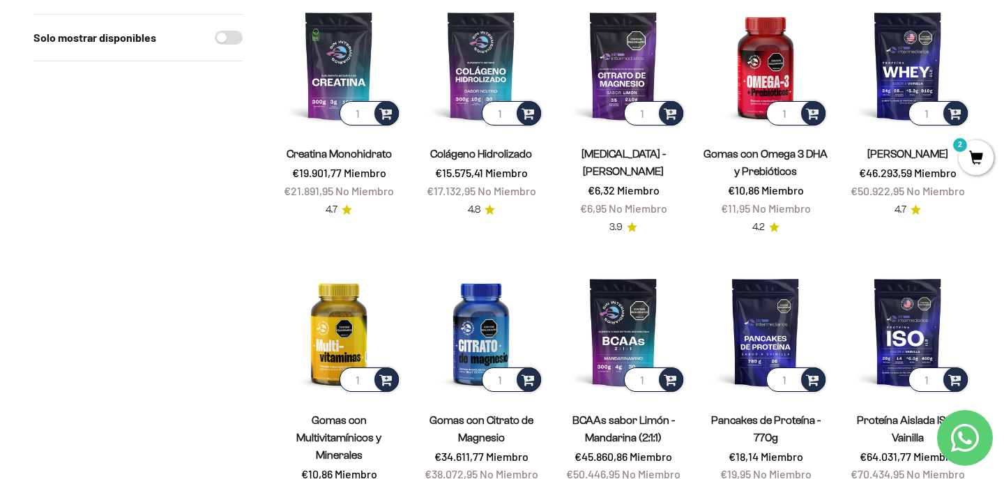
scroll to position [214, 0]
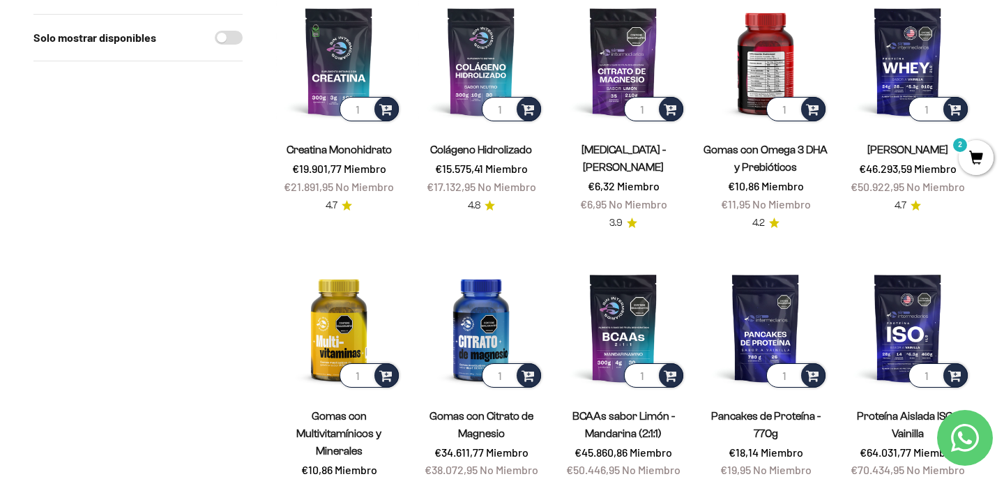
click at [778, 62] on img at bounding box center [766, 62] width 126 height 126
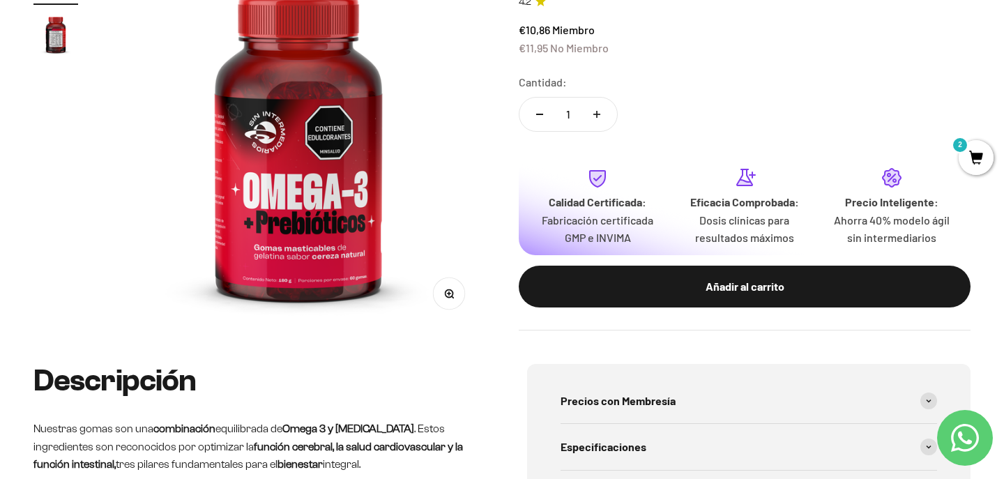
scroll to position [219, 0]
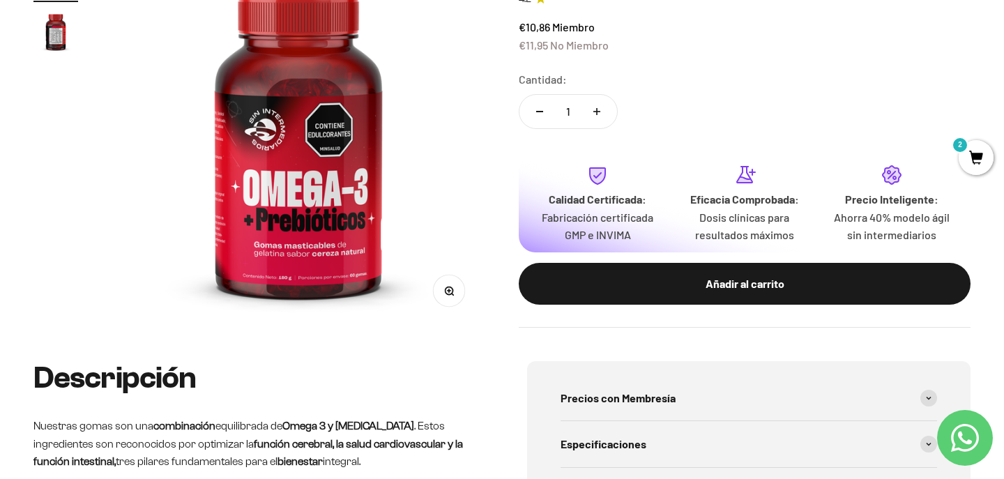
click at [72, 52] on img "Ir al artículo 2" at bounding box center [55, 31] width 45 height 45
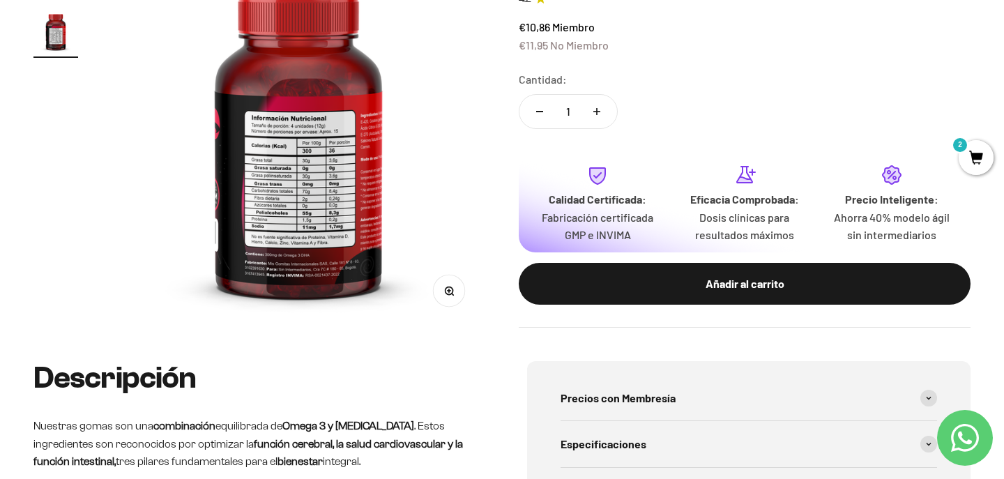
scroll to position [114, 0]
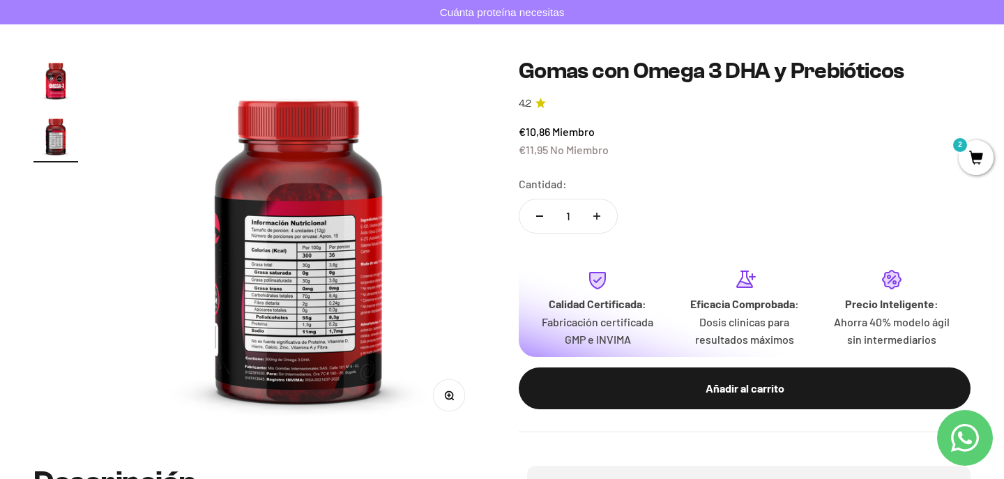
click at [446, 400] on icon "button" at bounding box center [449, 396] width 10 height 10
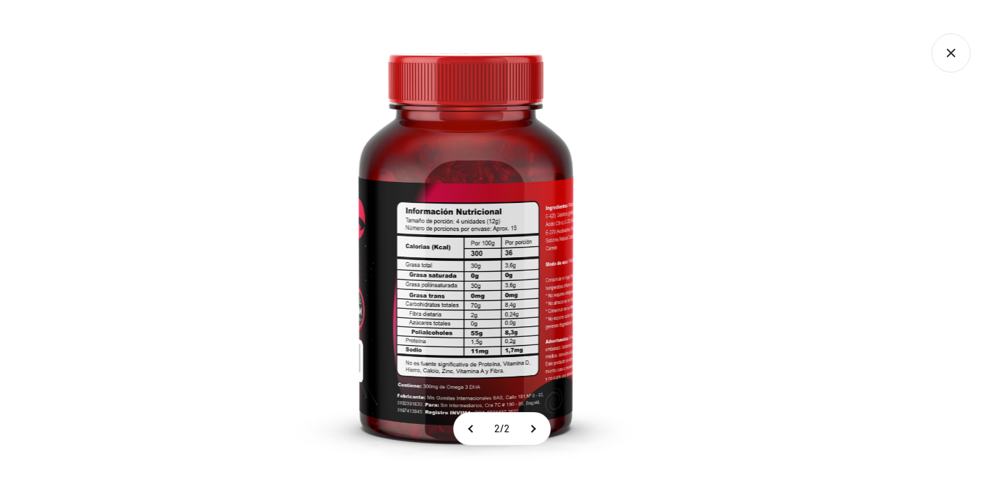
click at [453, 275] on img at bounding box center [466, 239] width 479 height 479
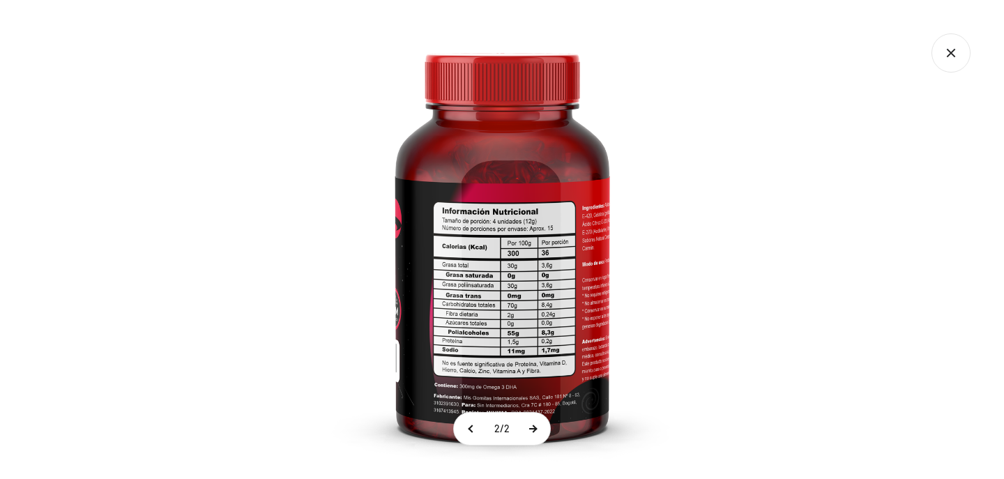
click at [533, 432] on button at bounding box center [532, 429] width 35 height 32
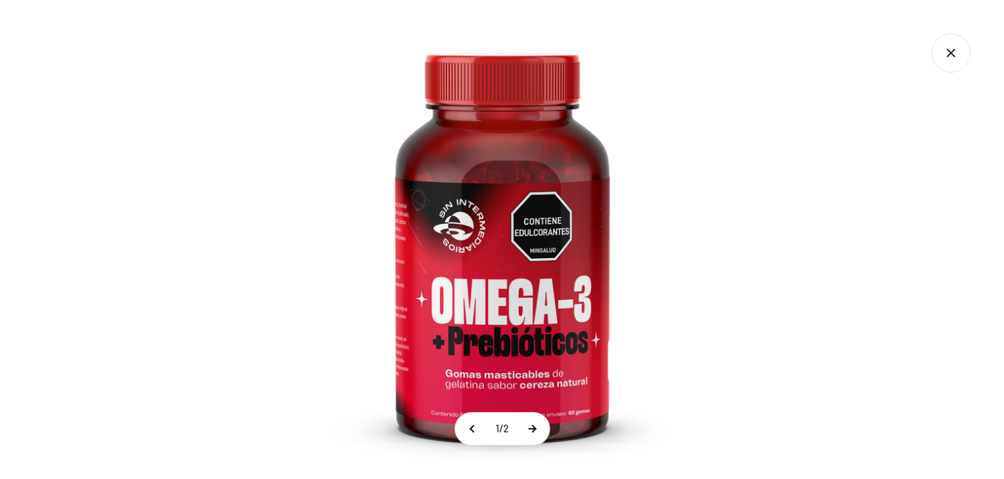
click at [533, 432] on button at bounding box center [532, 429] width 35 height 32
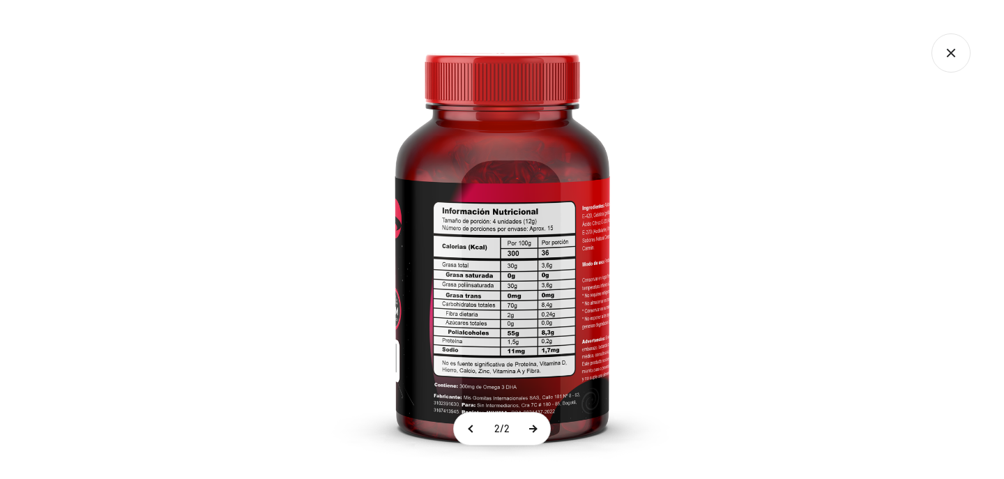
click at [533, 432] on button at bounding box center [532, 429] width 35 height 32
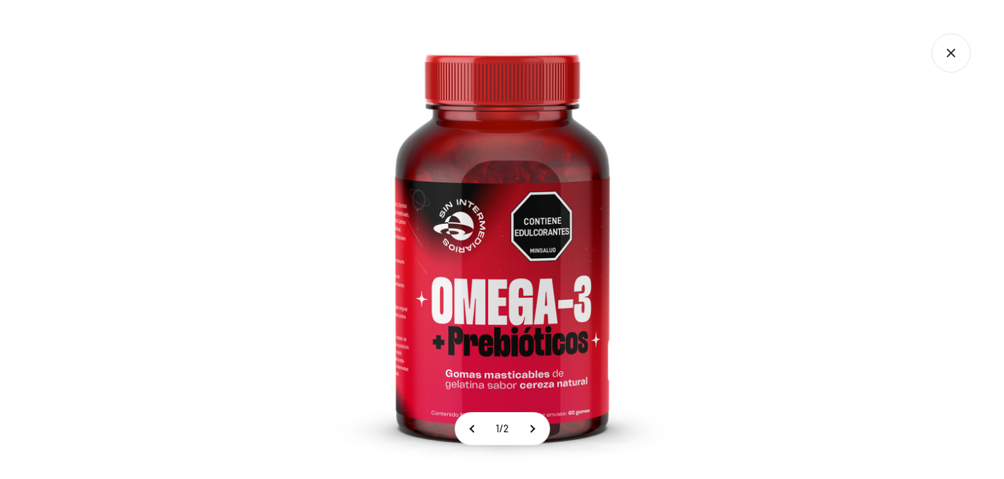
click at [950, 48] on icon "Cerrar galería" at bounding box center [951, 52] width 39 height 39
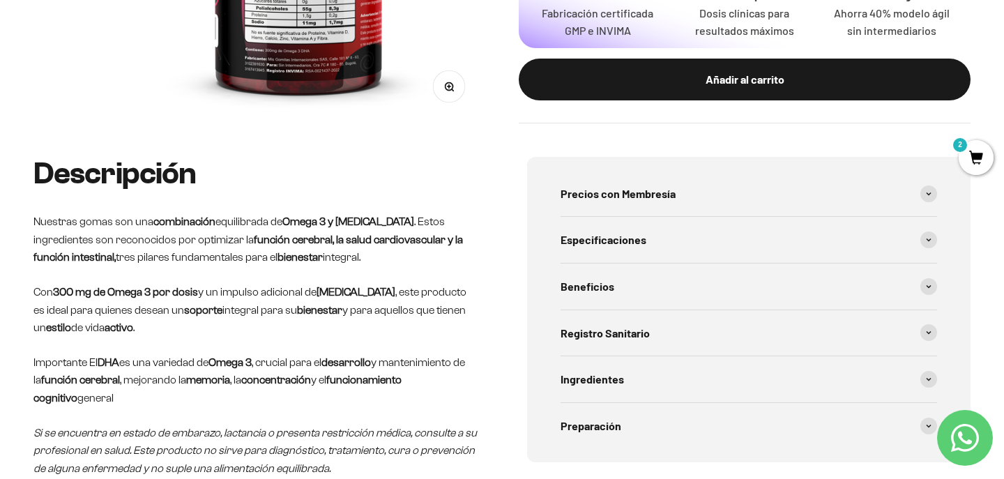
scroll to position [423, 0]
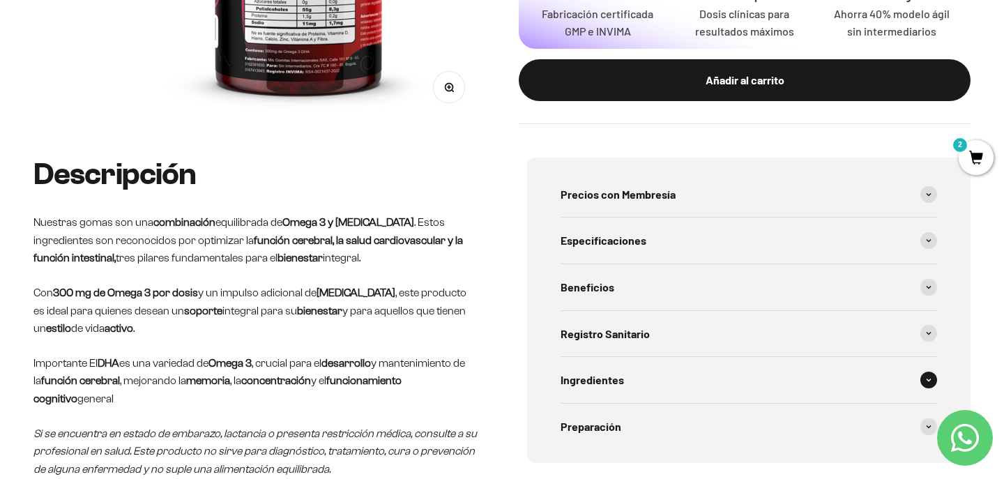
click at [658, 386] on div "Ingredientes" at bounding box center [749, 380] width 377 height 46
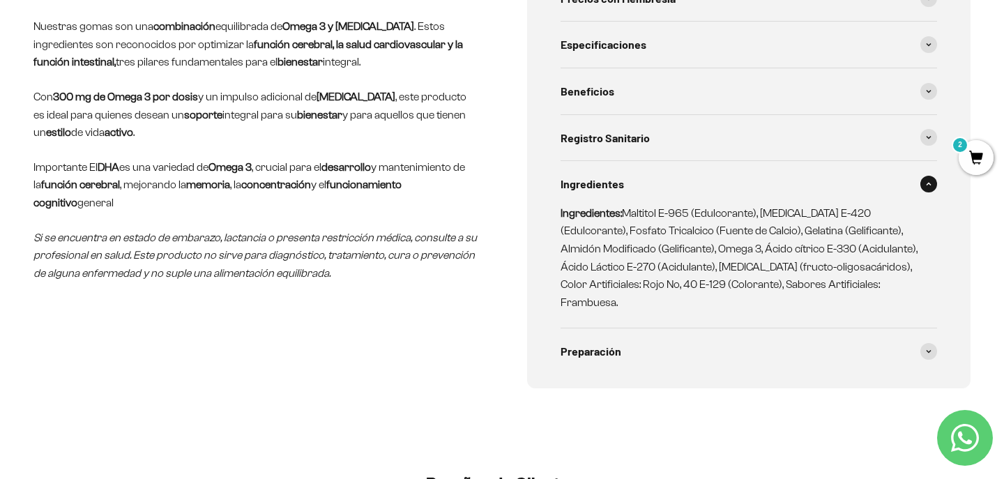
scroll to position [626, 0]
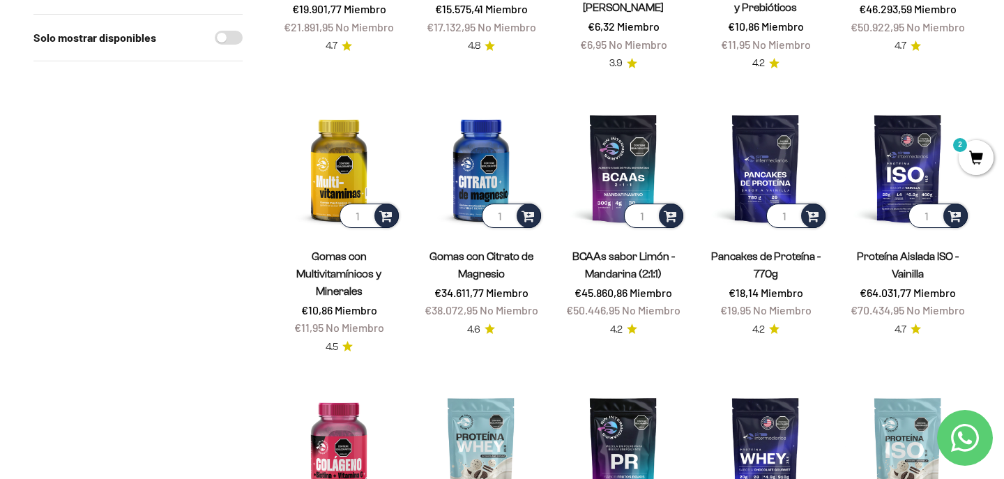
scroll to position [375, 0]
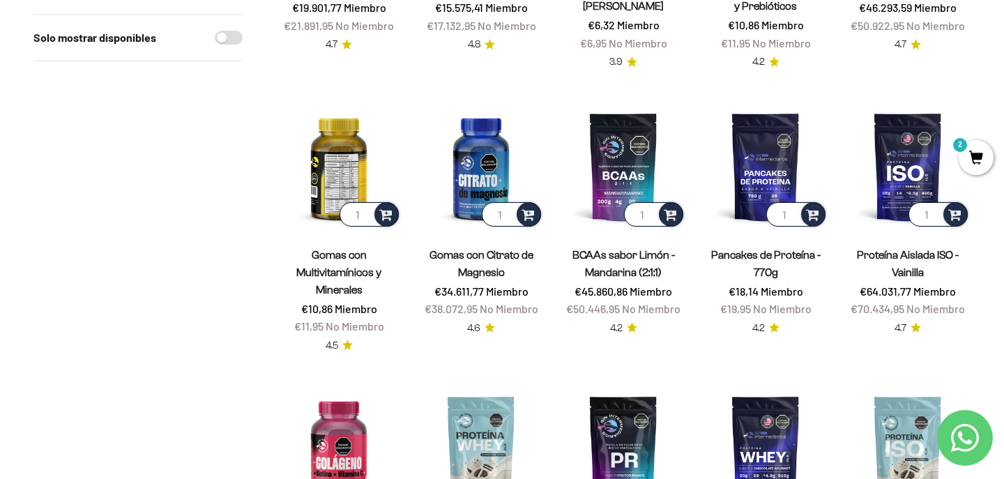
click at [343, 190] on img at bounding box center [339, 167] width 126 height 126
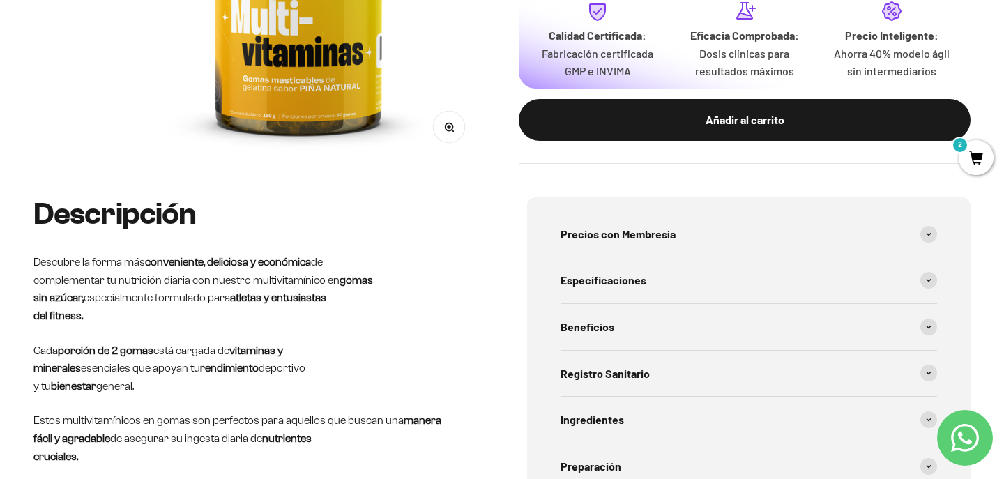
scroll to position [437, 0]
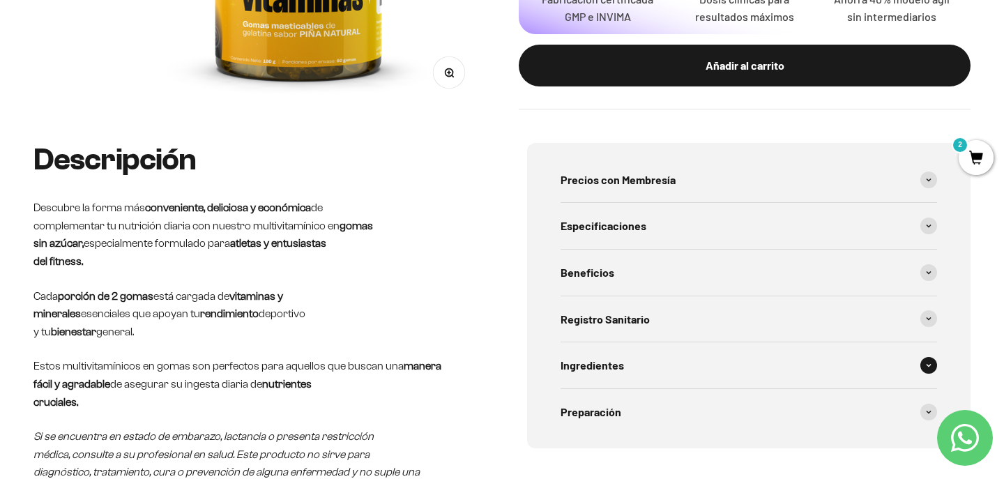
click at [562, 361] on span "Ingredientes" at bounding box center [592, 365] width 63 height 18
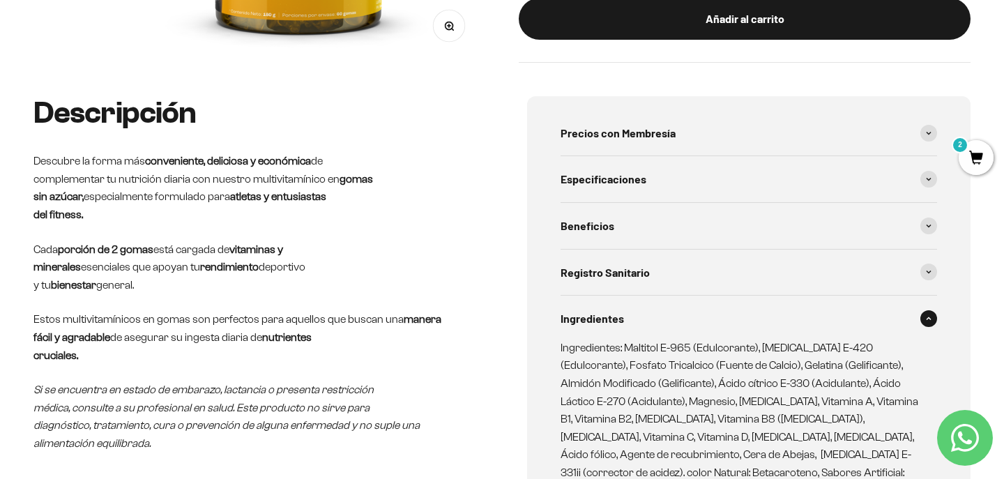
scroll to position [361, 0]
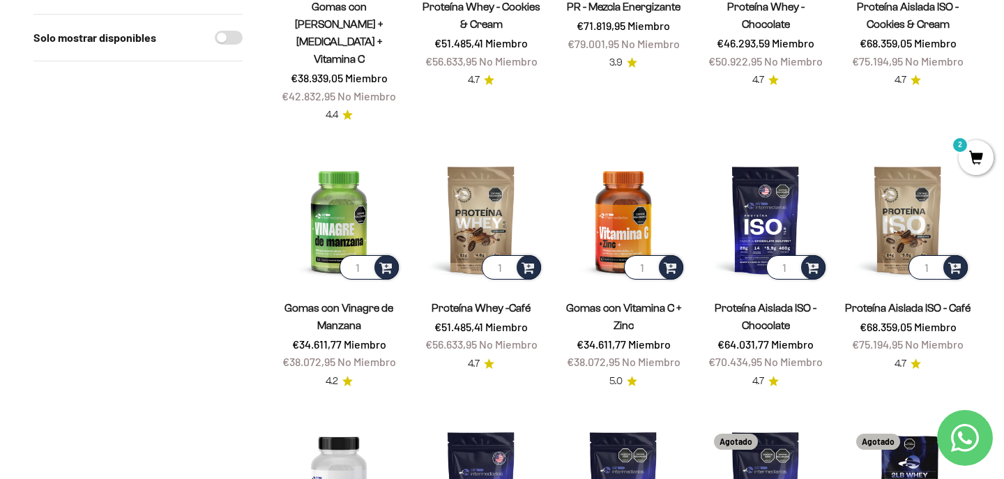
scroll to position [908, 0]
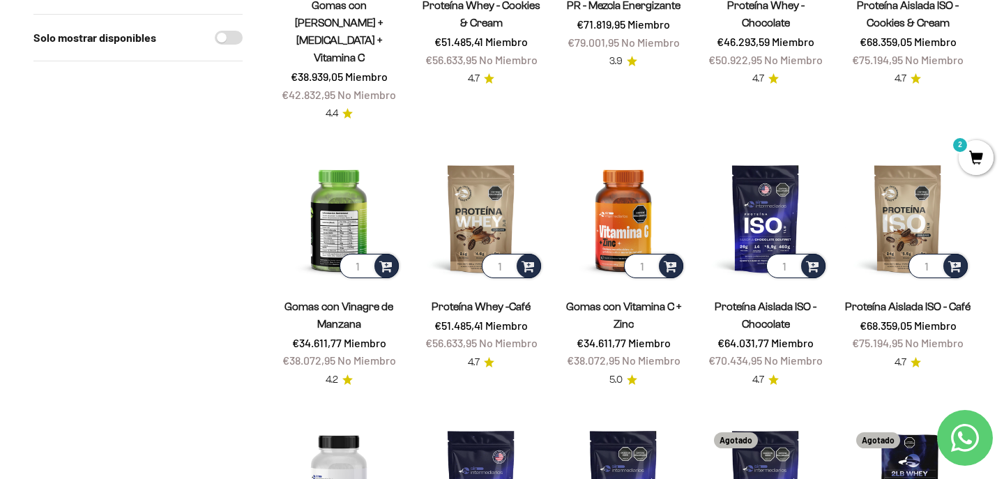
click at [308, 207] on img at bounding box center [339, 219] width 126 height 126
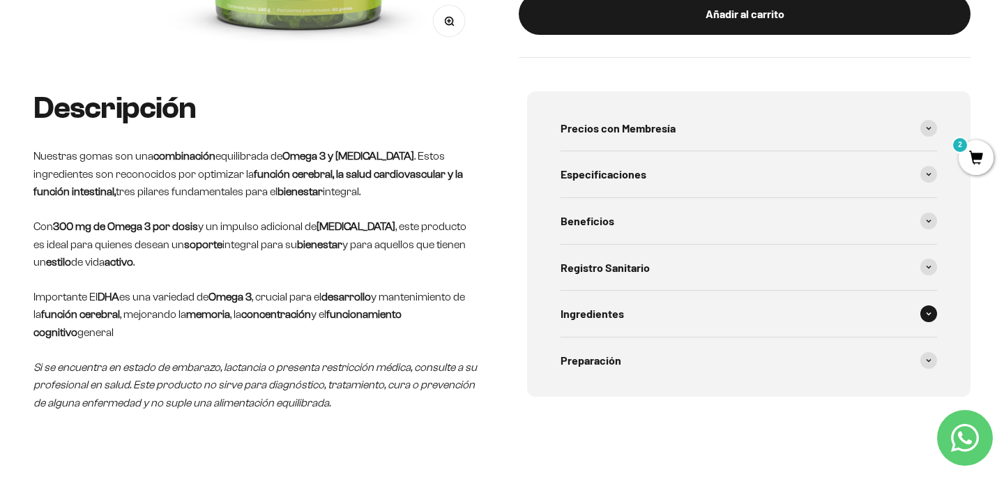
scroll to position [490, 0]
click at [603, 317] on span "Ingredientes" at bounding box center [592, 313] width 63 height 18
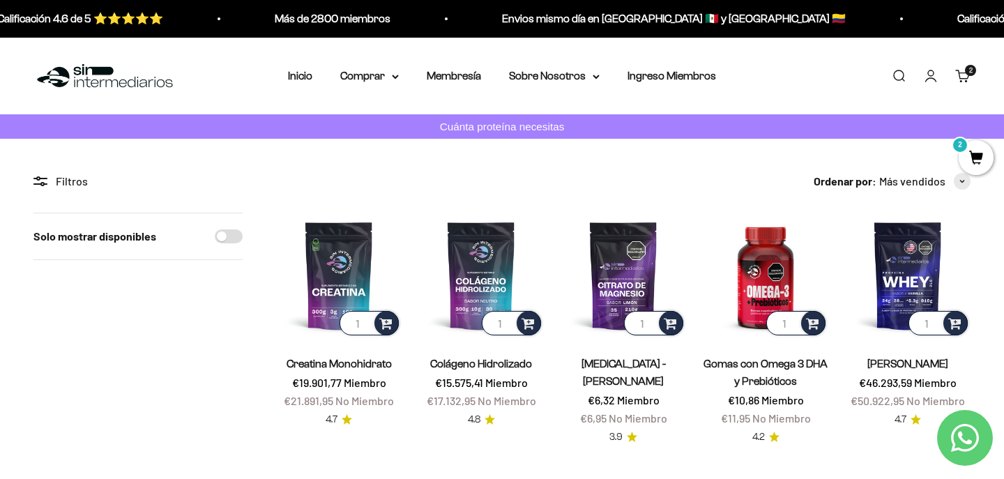
click at [975, 153] on span "2" at bounding box center [976, 157] width 35 height 35
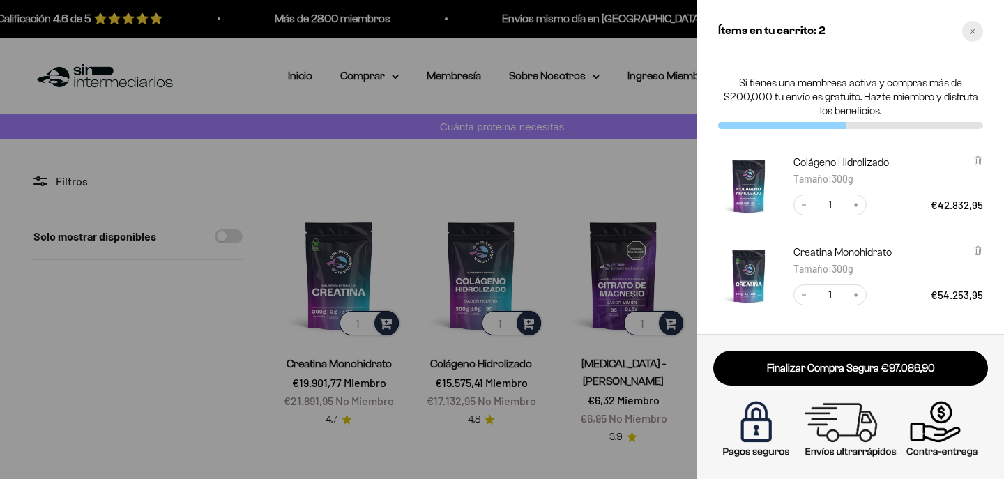
click at [970, 29] on icon "Close cart" at bounding box center [973, 32] width 6 height 6
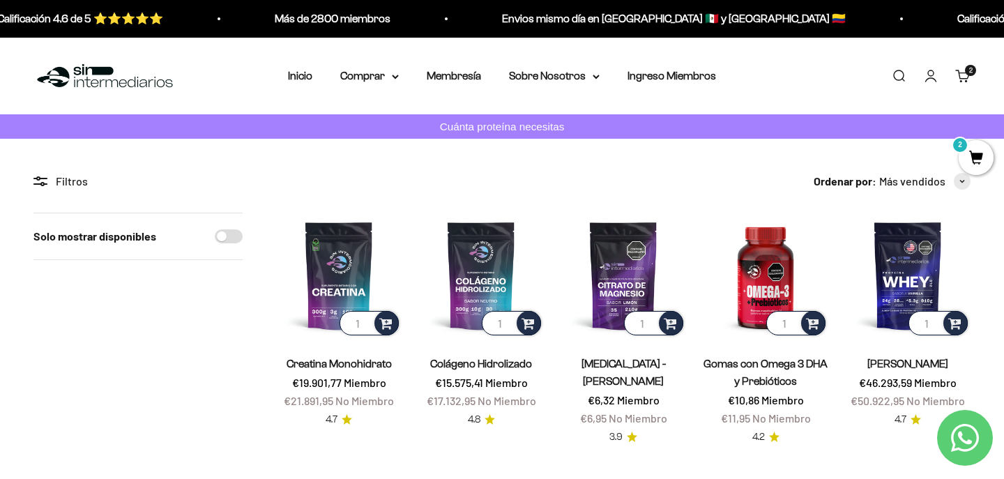
click at [963, 74] on link "Carrito 2 artículos 2" at bounding box center [962, 75] width 15 height 15
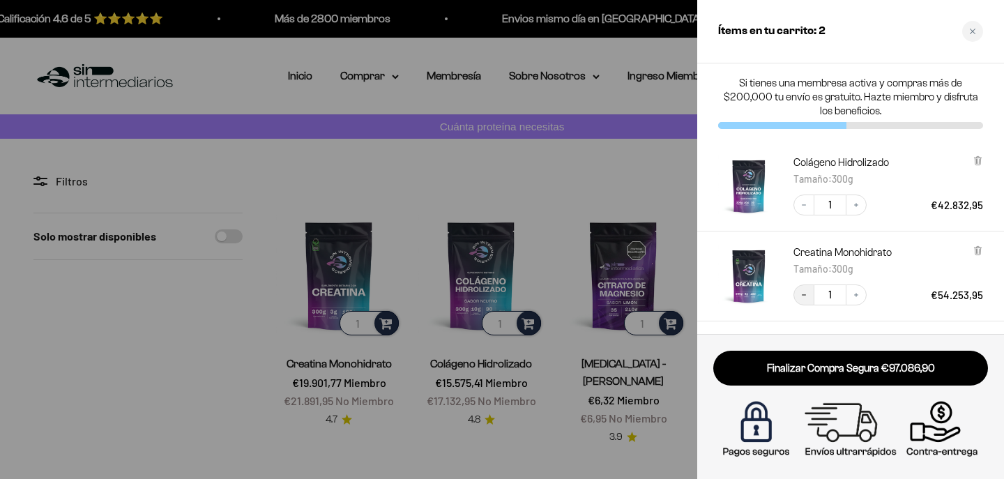
click at [802, 293] on icon "Decrease quantity" at bounding box center [804, 295] width 8 height 8
